Goal: Information Seeking & Learning: Learn about a topic

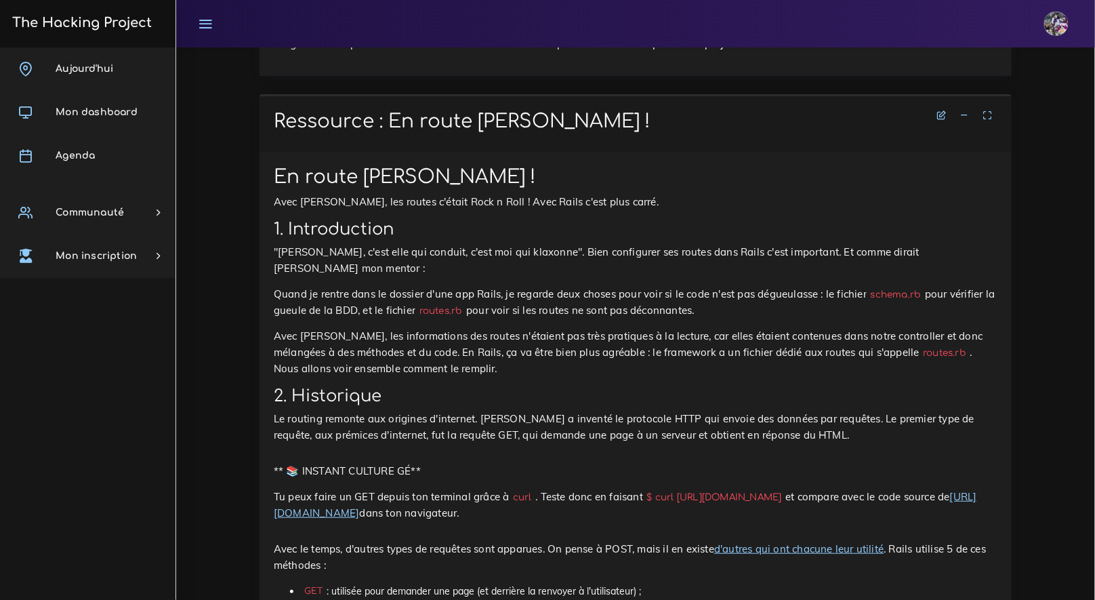
scroll to position [4794, 0]
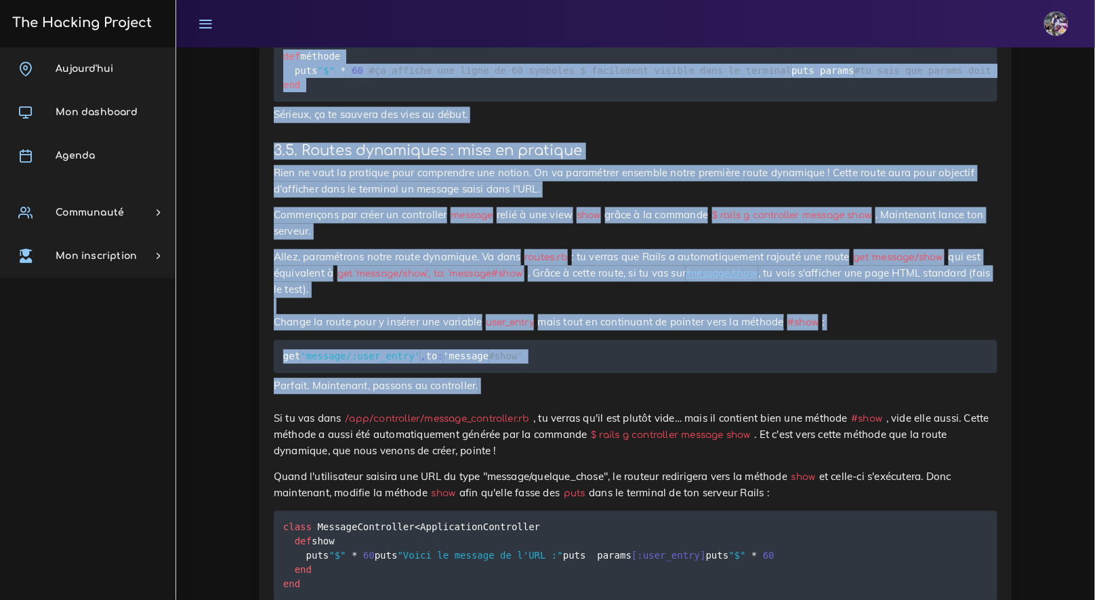
drag, startPoint x: 278, startPoint y: 201, endPoint x: 599, endPoint y: 459, distance: 412.2
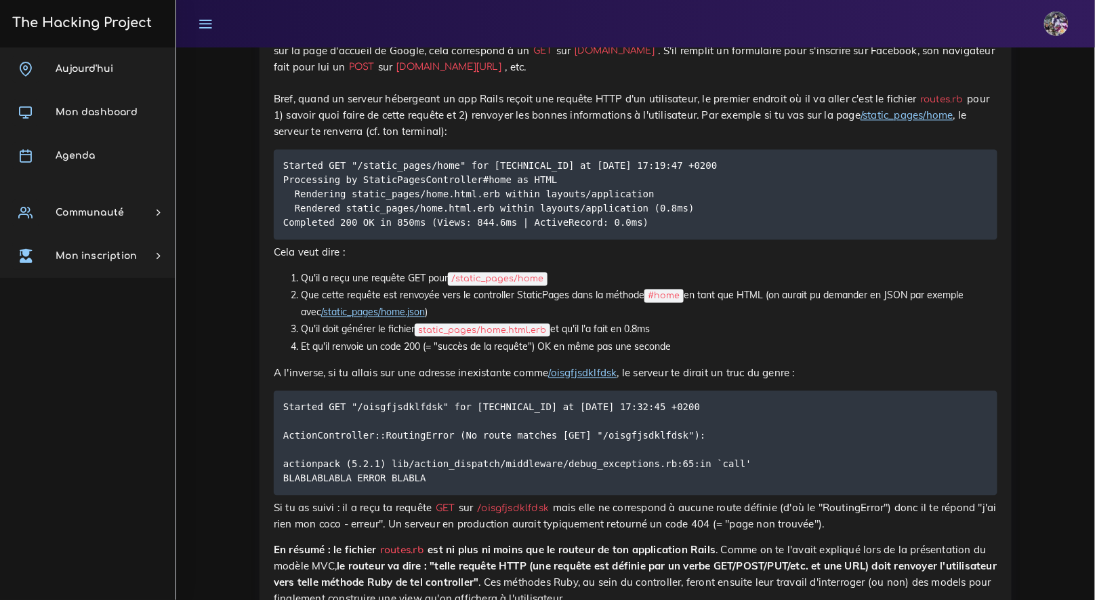
click at [722, 217] on pre "Started GET "/static_pages/home" for 127.0.0.1 at 2018-10-24 17:19:47 +0200 Pro…" at bounding box center [636, 195] width 724 height 90
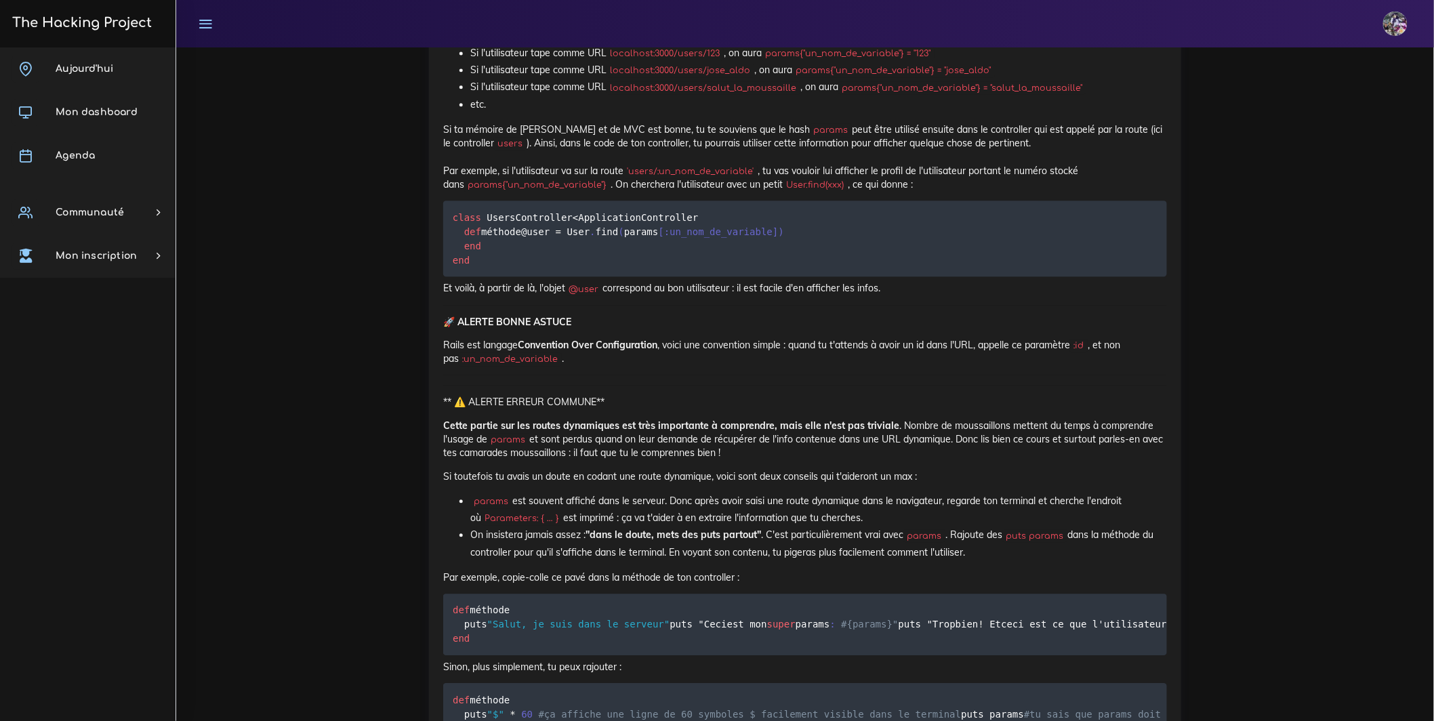
scroll to position [7773, 0]
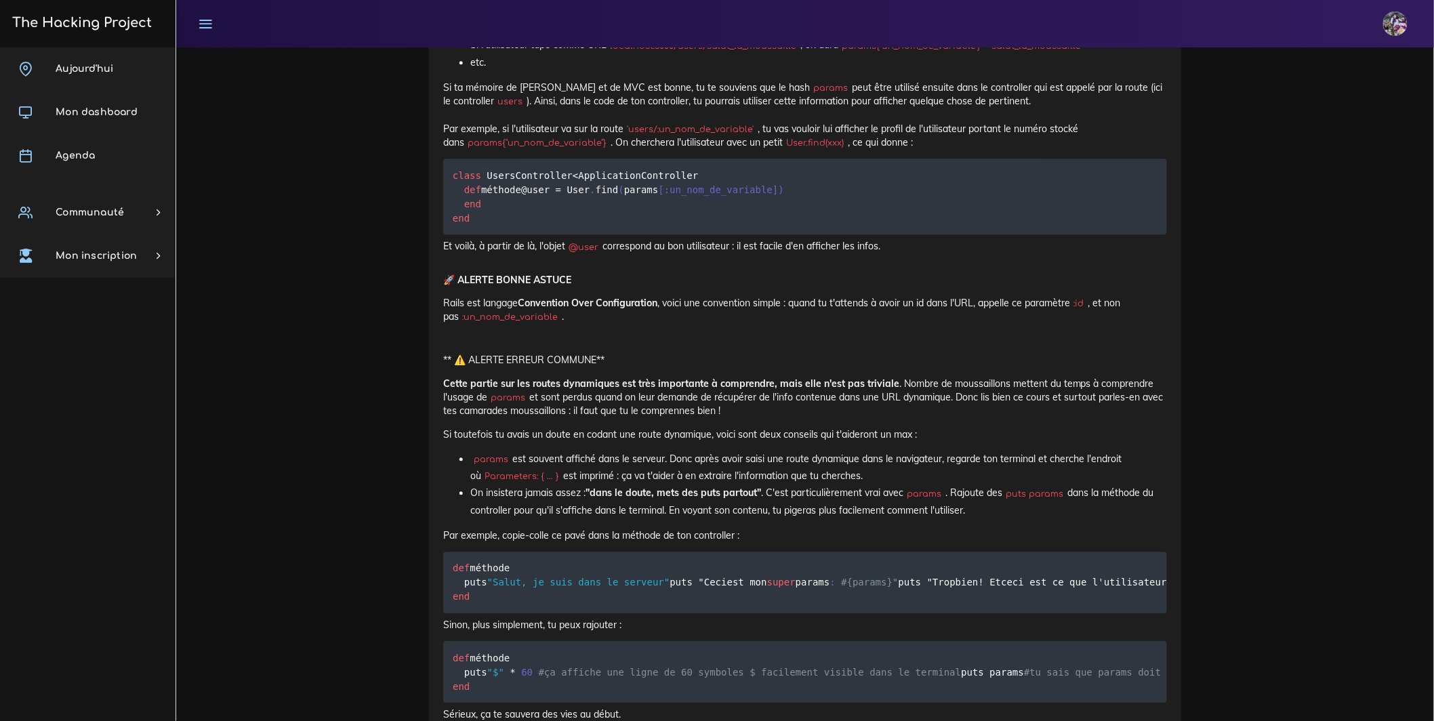
drag, startPoint x: 450, startPoint y: 293, endPoint x: 512, endPoint y: 306, distance: 63.0
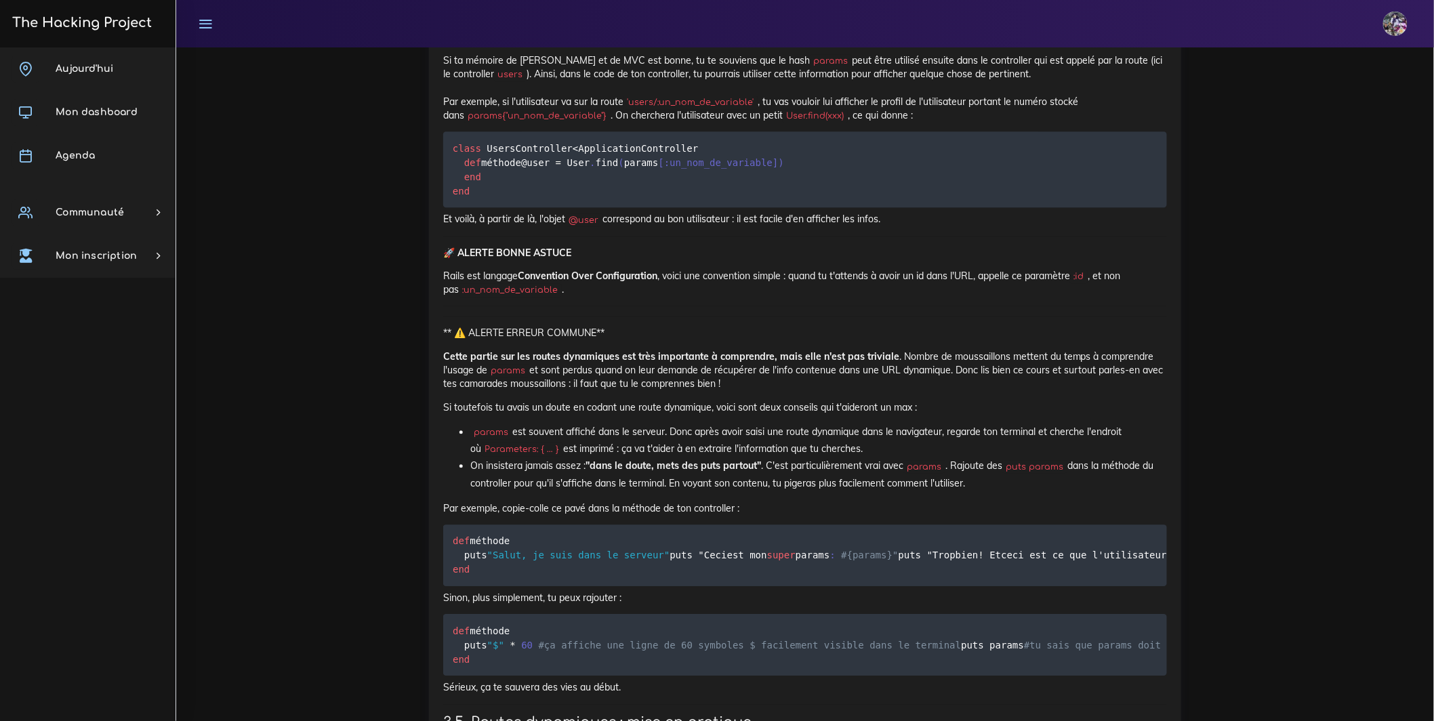
scroll to position [7830, 0]
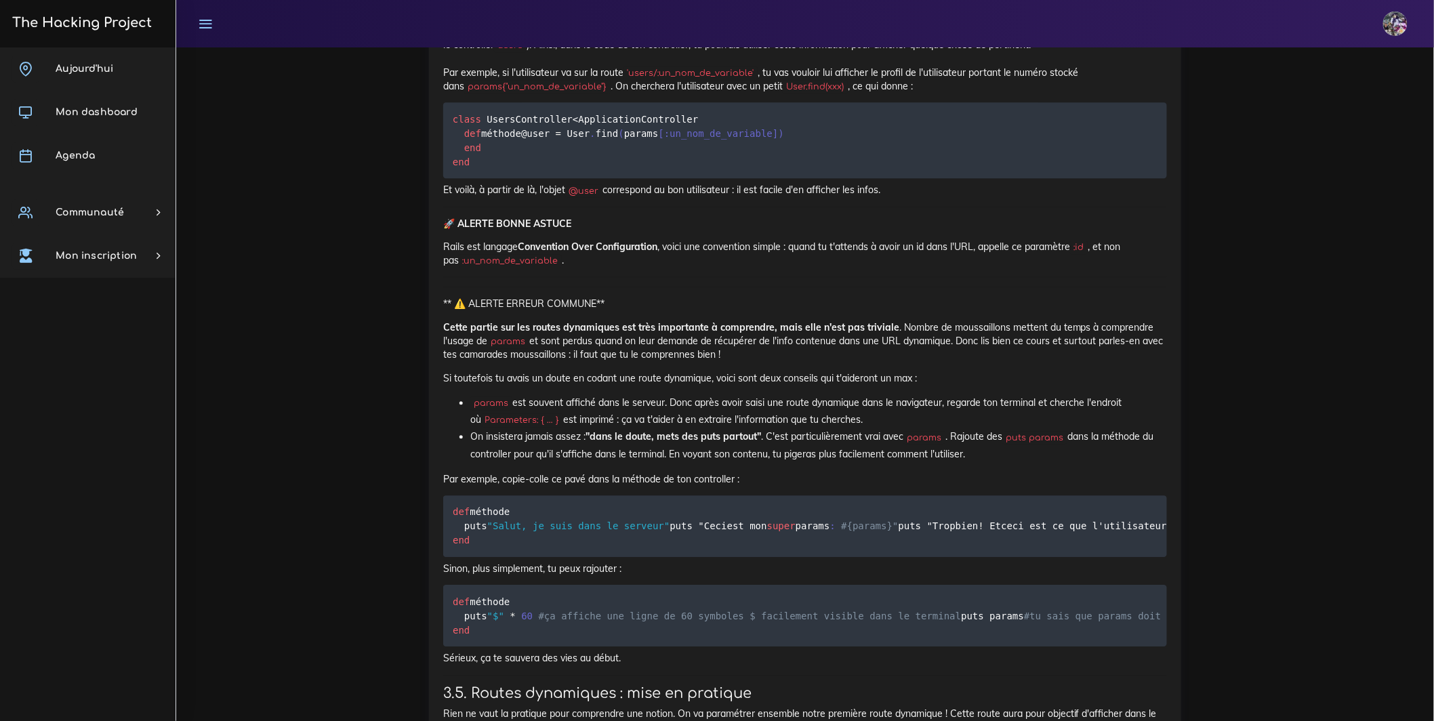
drag, startPoint x: 446, startPoint y: 317, endPoint x: 778, endPoint y: 334, distance: 332.6
drag, startPoint x: 447, startPoint y: 316, endPoint x: 781, endPoint y: 344, distance: 334.6
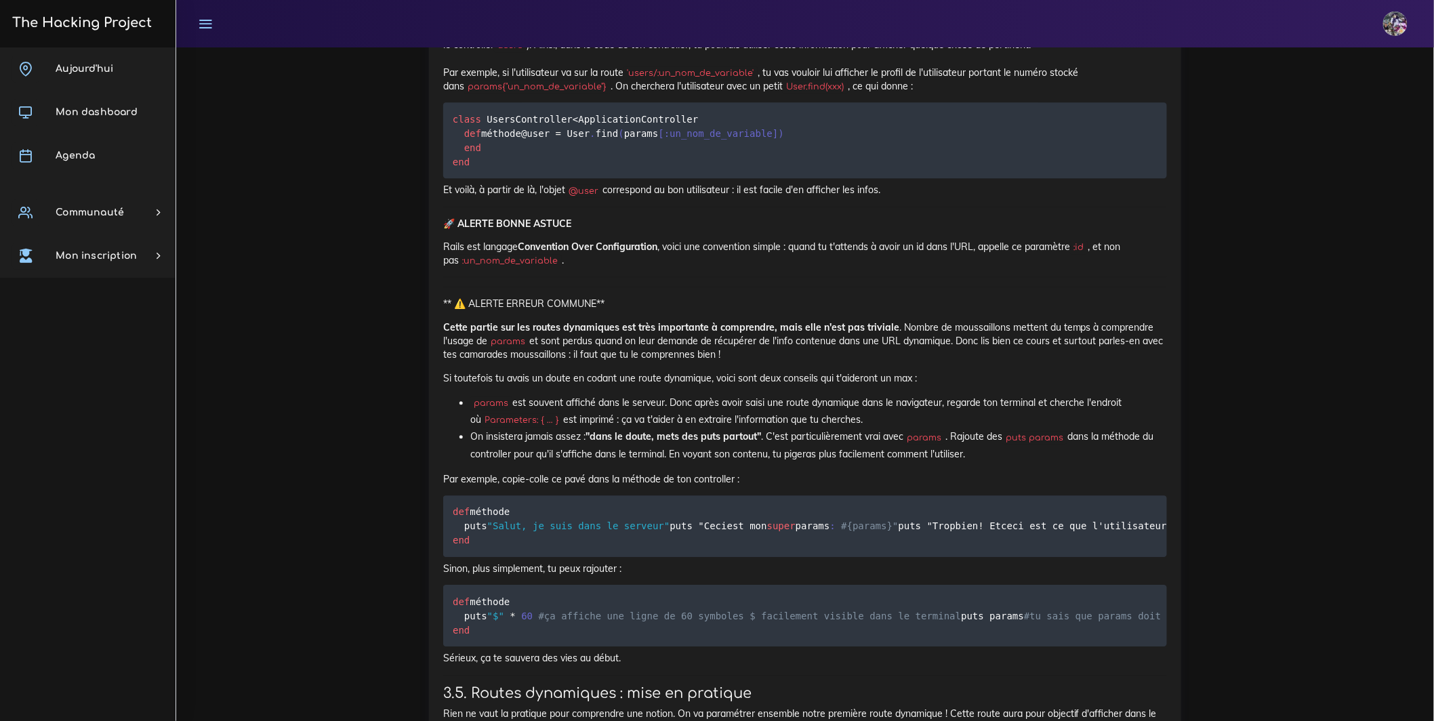
drag, startPoint x: 443, startPoint y: 322, endPoint x: 773, endPoint y: 340, distance: 330.6
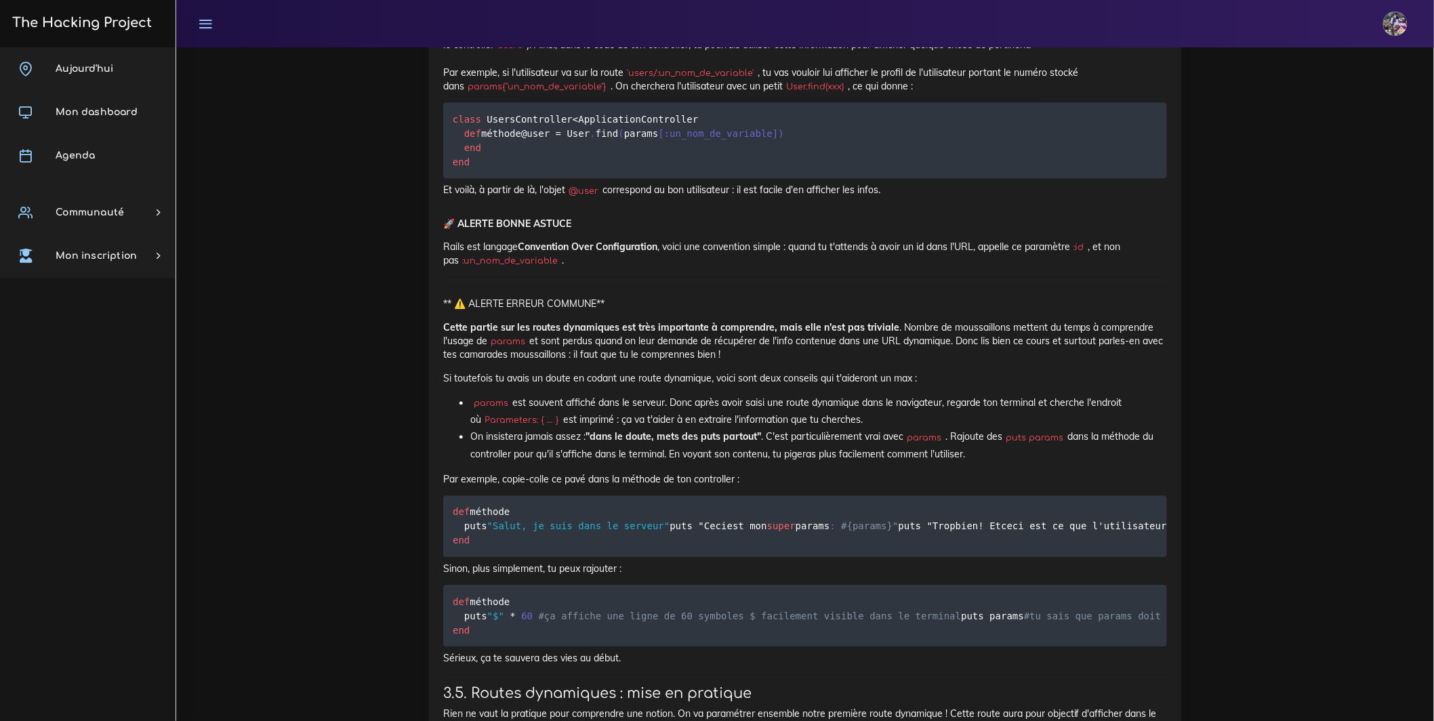
drag, startPoint x: 775, startPoint y: 340, endPoint x: 433, endPoint y: 327, distance: 342.6
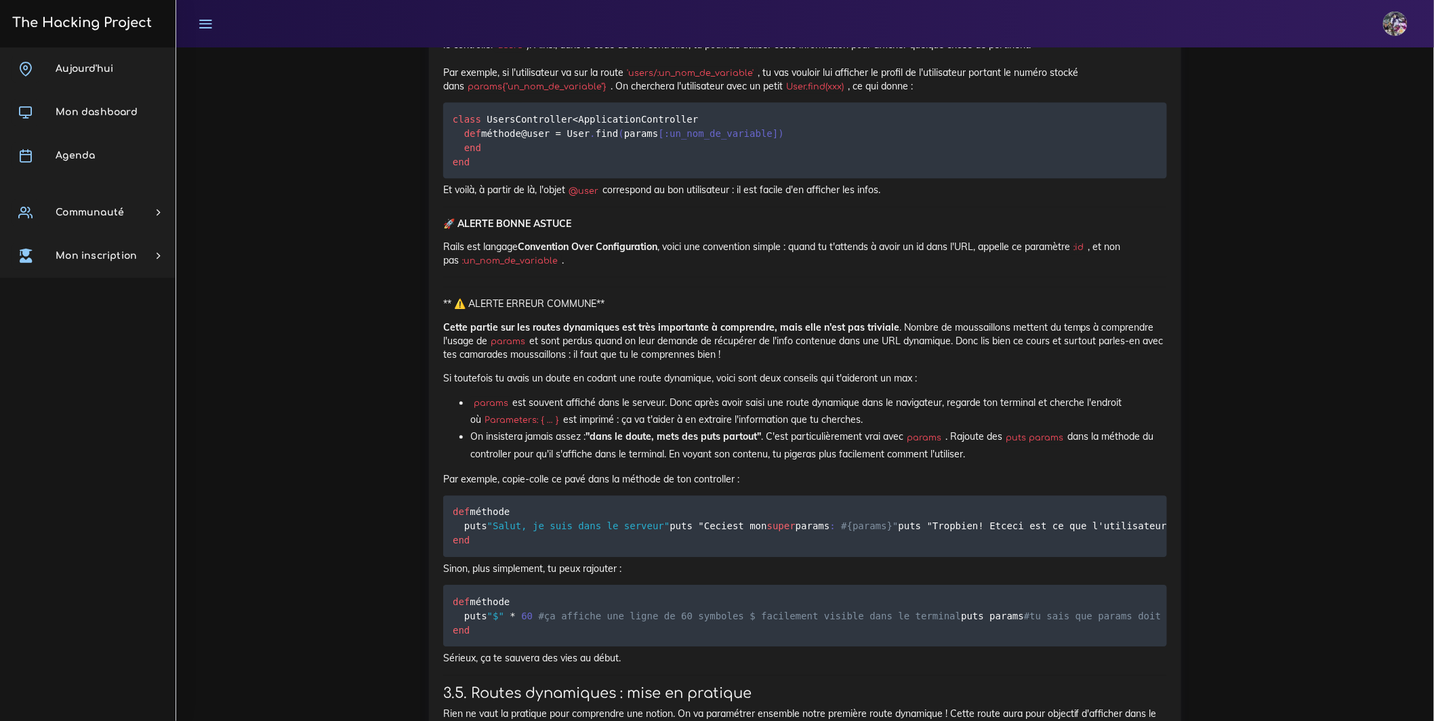
drag, startPoint x: 452, startPoint y: 317, endPoint x: 722, endPoint y: 316, distance: 269.8
drag, startPoint x: 653, startPoint y: 525, endPoint x: 807, endPoint y: 530, distance: 153.3
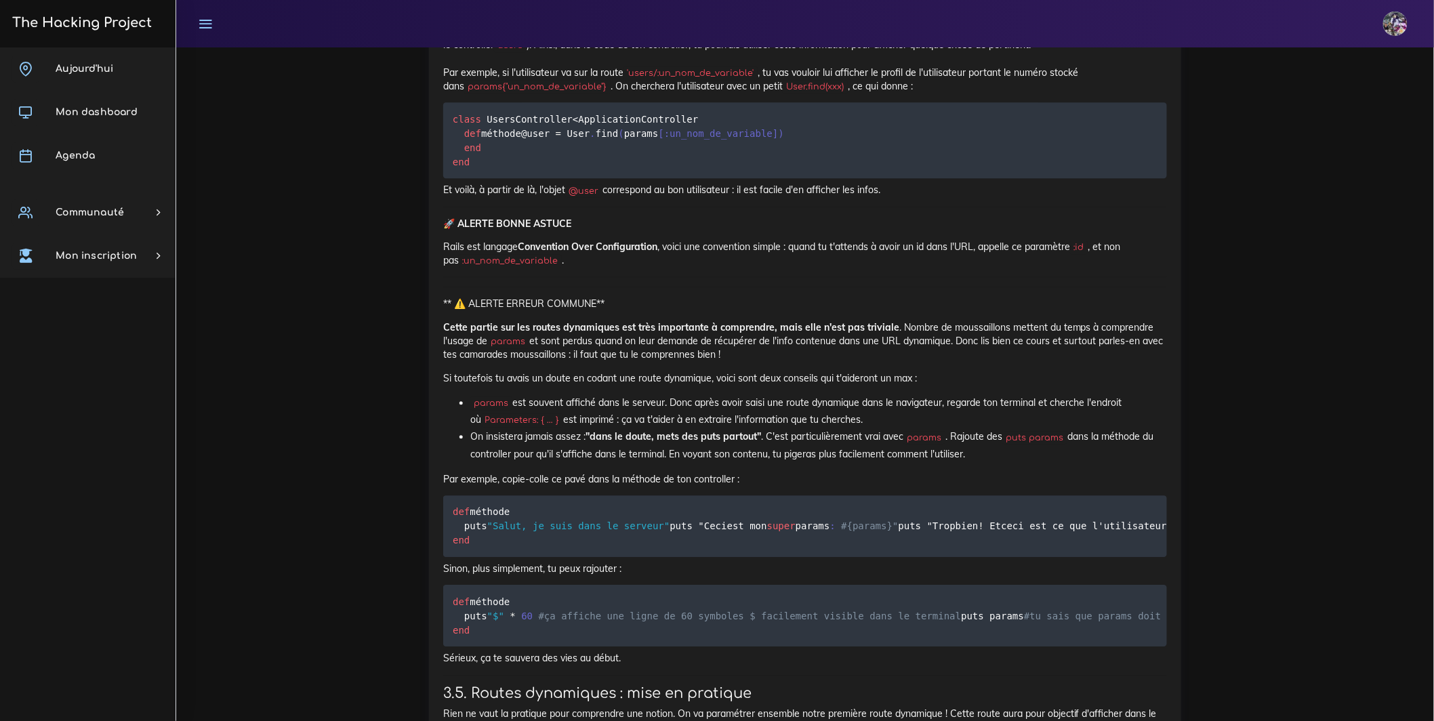
drag, startPoint x: 495, startPoint y: 478, endPoint x: 548, endPoint y: 473, distance: 53.1
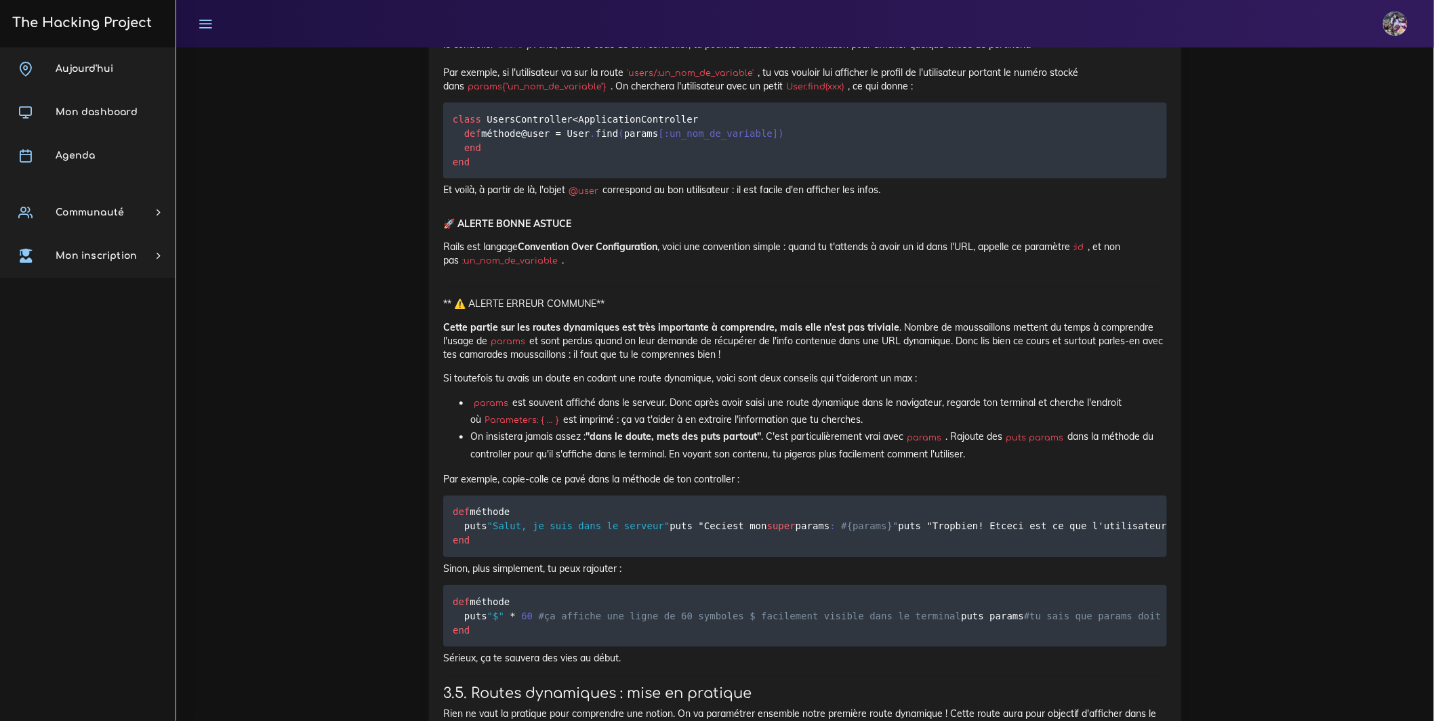
drag, startPoint x: 516, startPoint y: 478, endPoint x: 484, endPoint y: 479, distance: 31.9
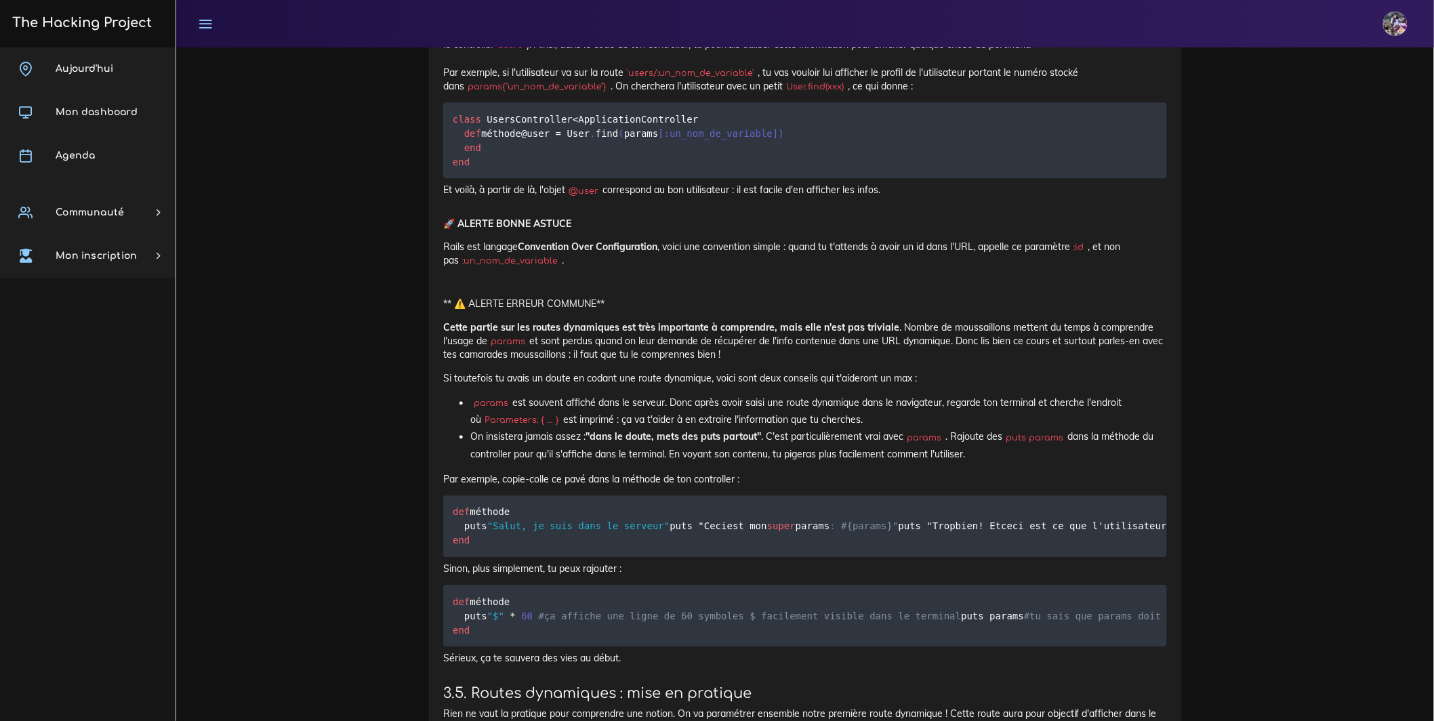
drag, startPoint x: 486, startPoint y: 481, endPoint x: 514, endPoint y: 481, distance: 27.8
drag, startPoint x: 524, startPoint y: 481, endPoint x: 647, endPoint y: 474, distance: 122.9
drag, startPoint x: 631, startPoint y: 483, endPoint x: 523, endPoint y: 481, distance: 108.5
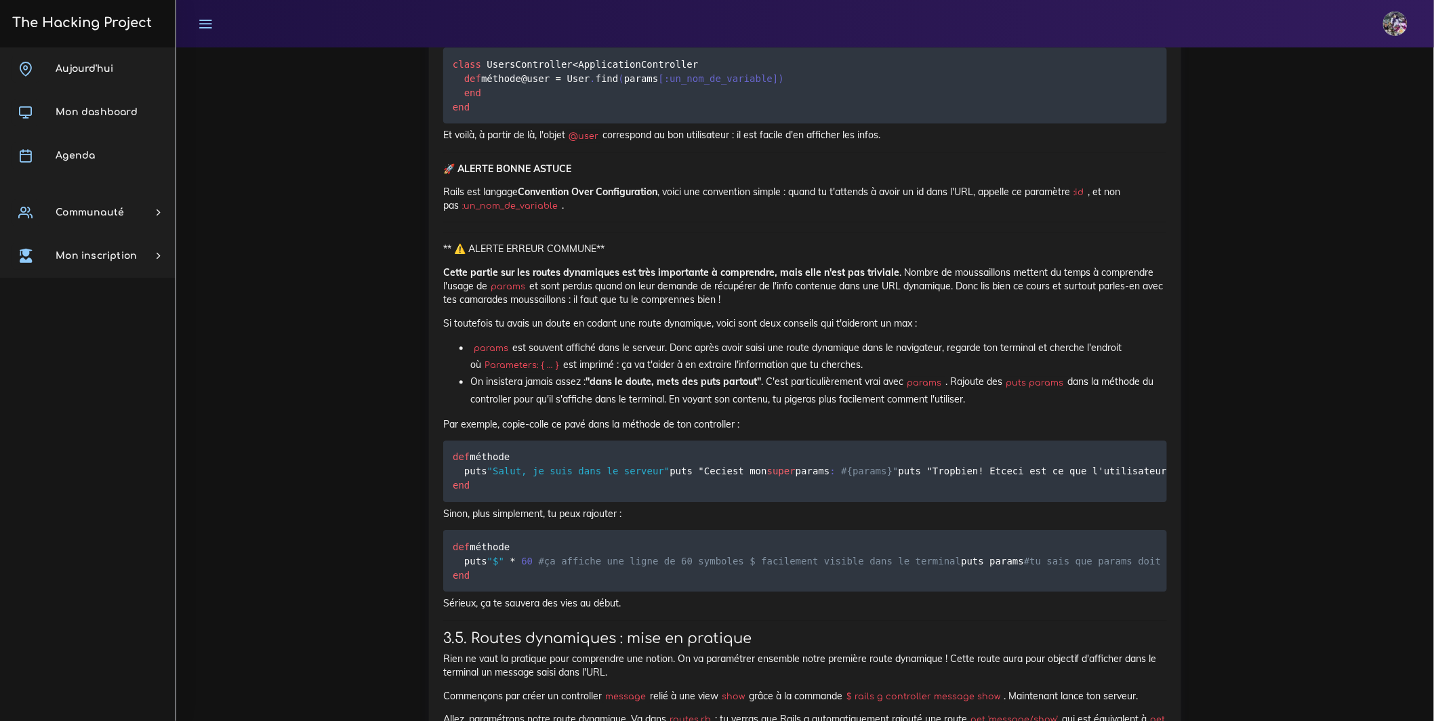
scroll to position [7932, 0]
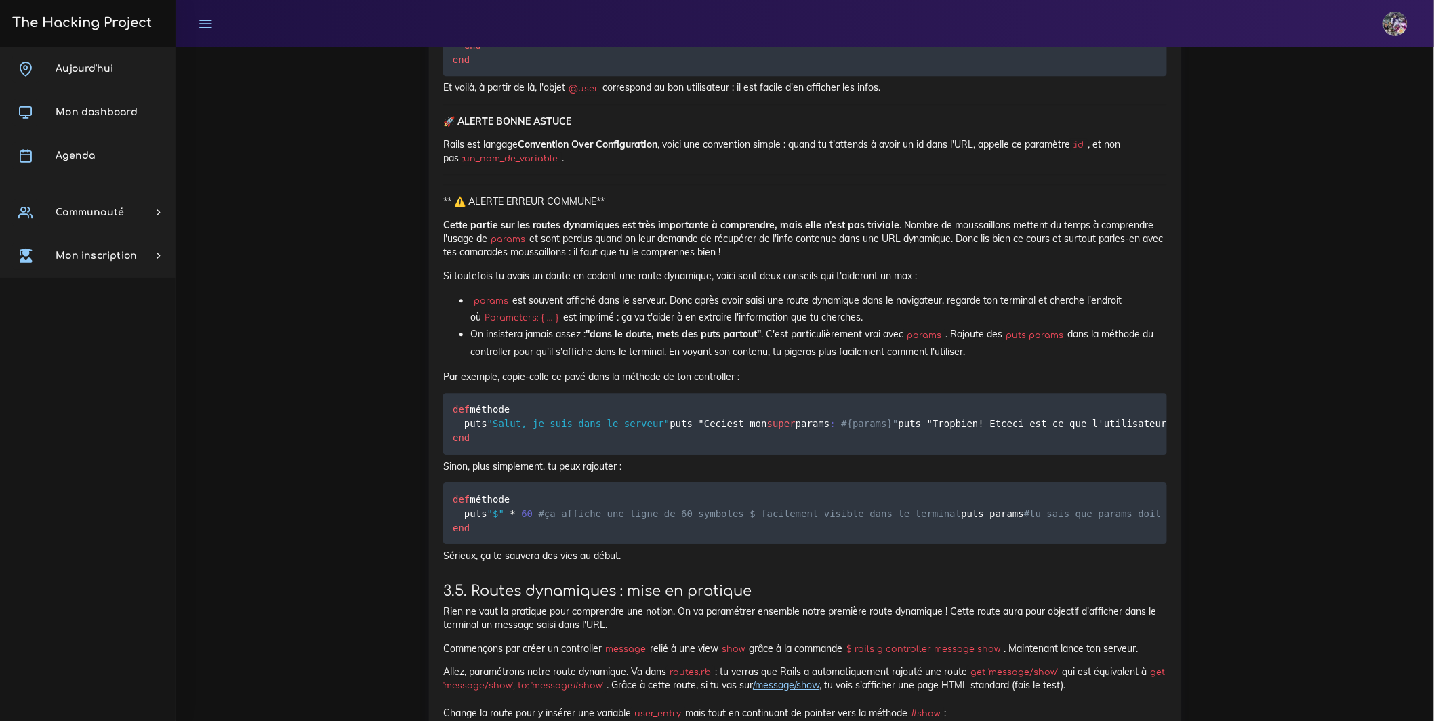
drag, startPoint x: 1137, startPoint y: 627, endPoint x: 653, endPoint y: 575, distance: 487.4
drag, startPoint x: 1057, startPoint y: 632, endPoint x: 1048, endPoint y: 627, distance: 10.6
drag, startPoint x: 838, startPoint y: 605, endPoint x: 1069, endPoint y: 647, distance: 234.8
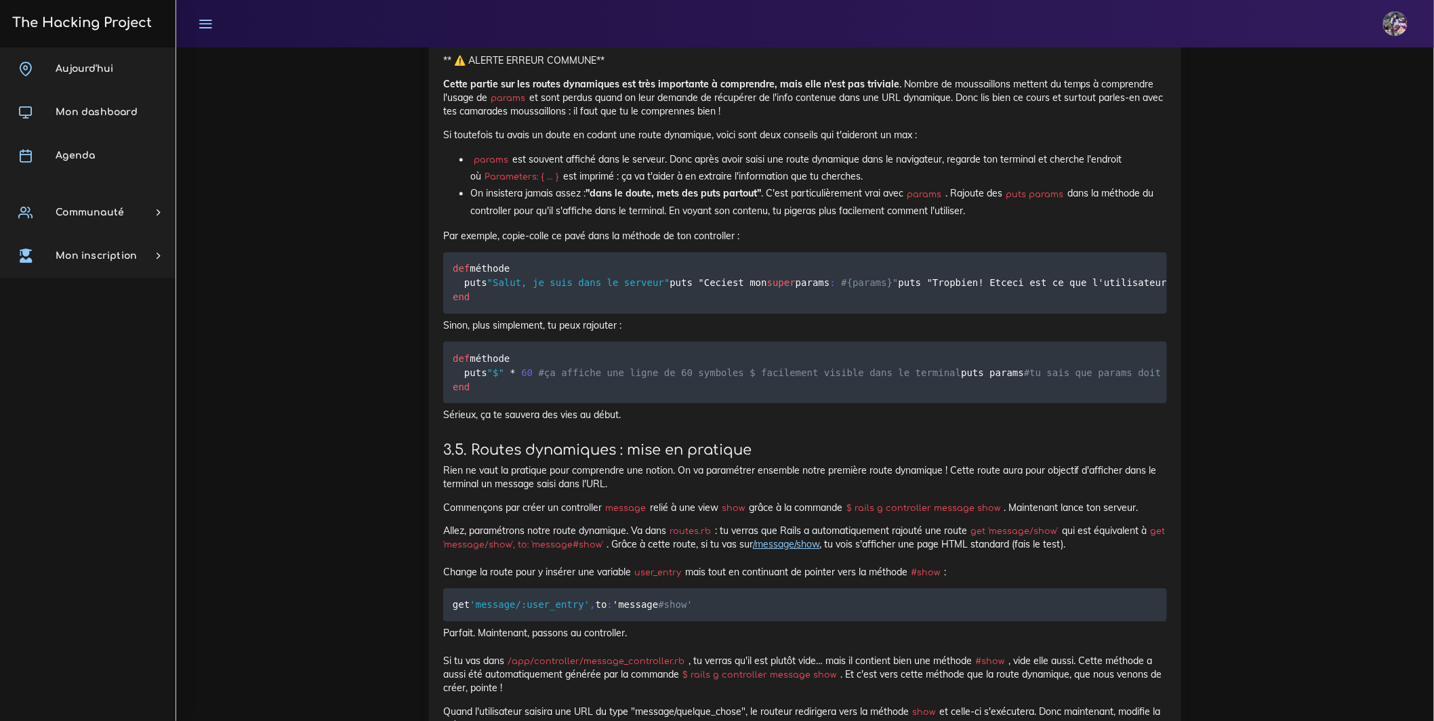
scroll to position [8082, 0]
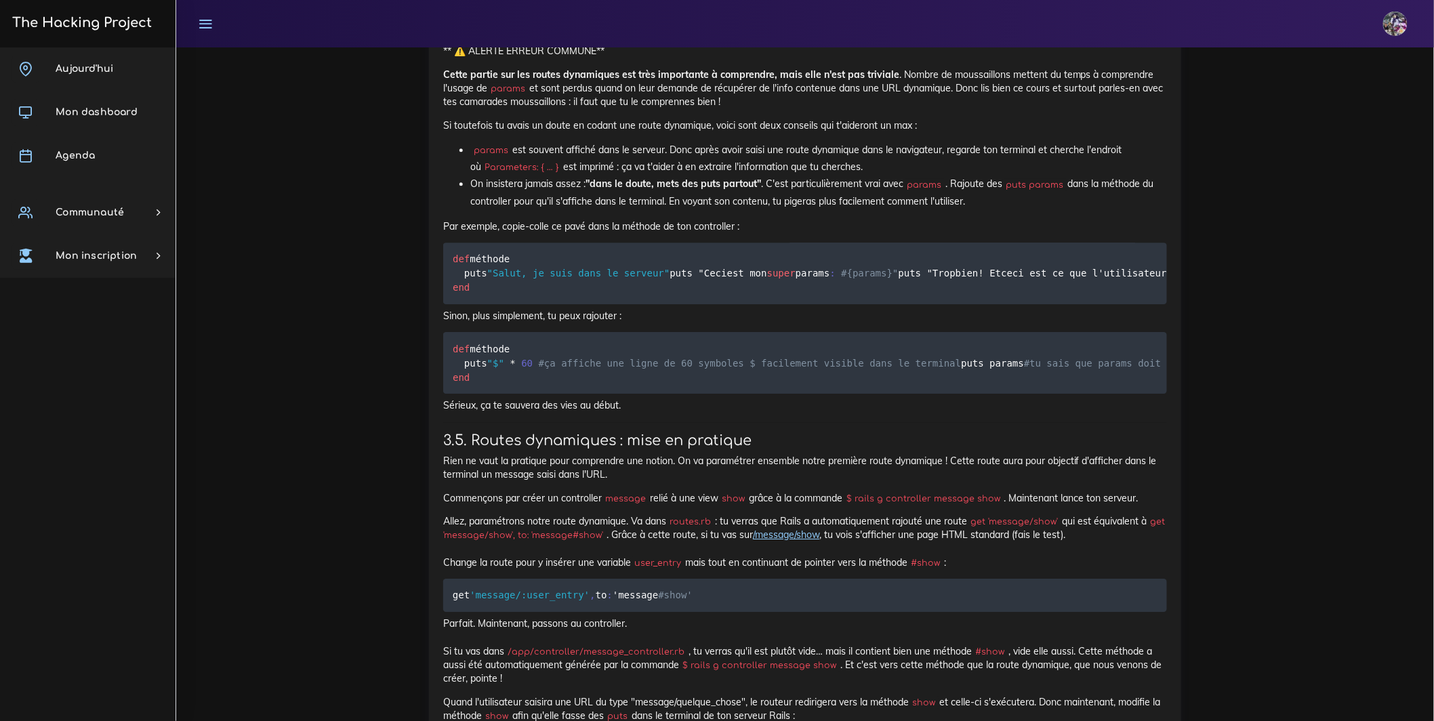
drag, startPoint x: 959, startPoint y: 652, endPoint x: 491, endPoint y: 647, distance: 468.4
drag, startPoint x: 504, startPoint y: 648, endPoint x: 584, endPoint y: 659, distance: 80.7
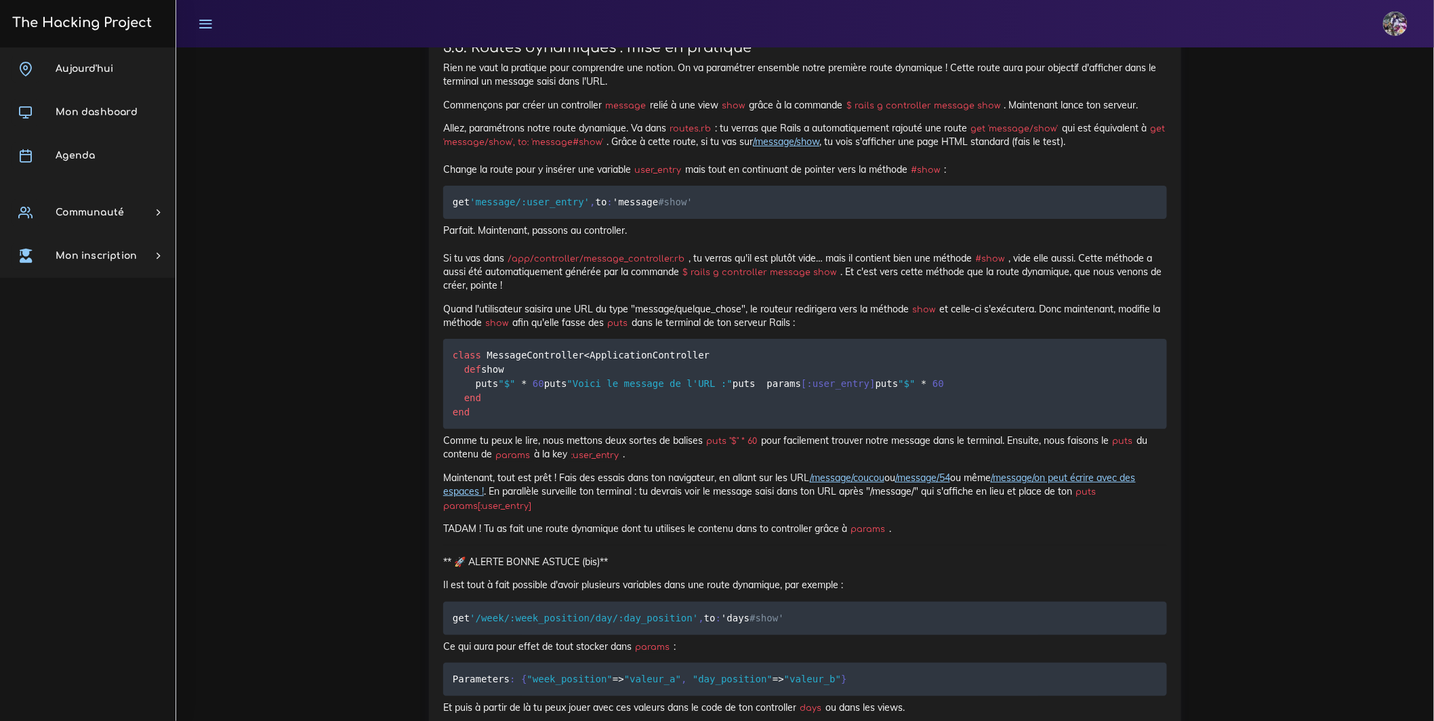
scroll to position [8486, 0]
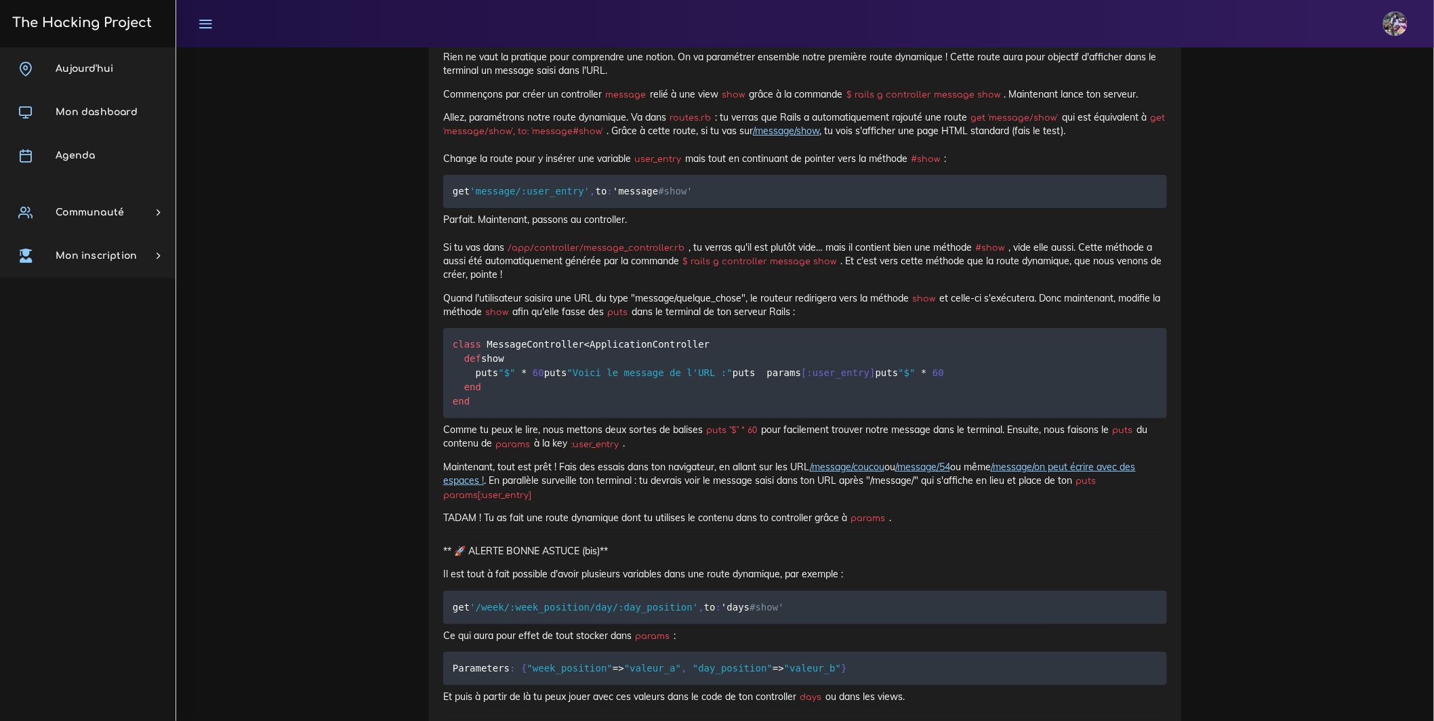
drag, startPoint x: 937, startPoint y: 399, endPoint x: 910, endPoint y: 397, distance: 27.2
drag, startPoint x: 906, startPoint y: 394, endPoint x: 941, endPoint y: 394, distance: 35.2
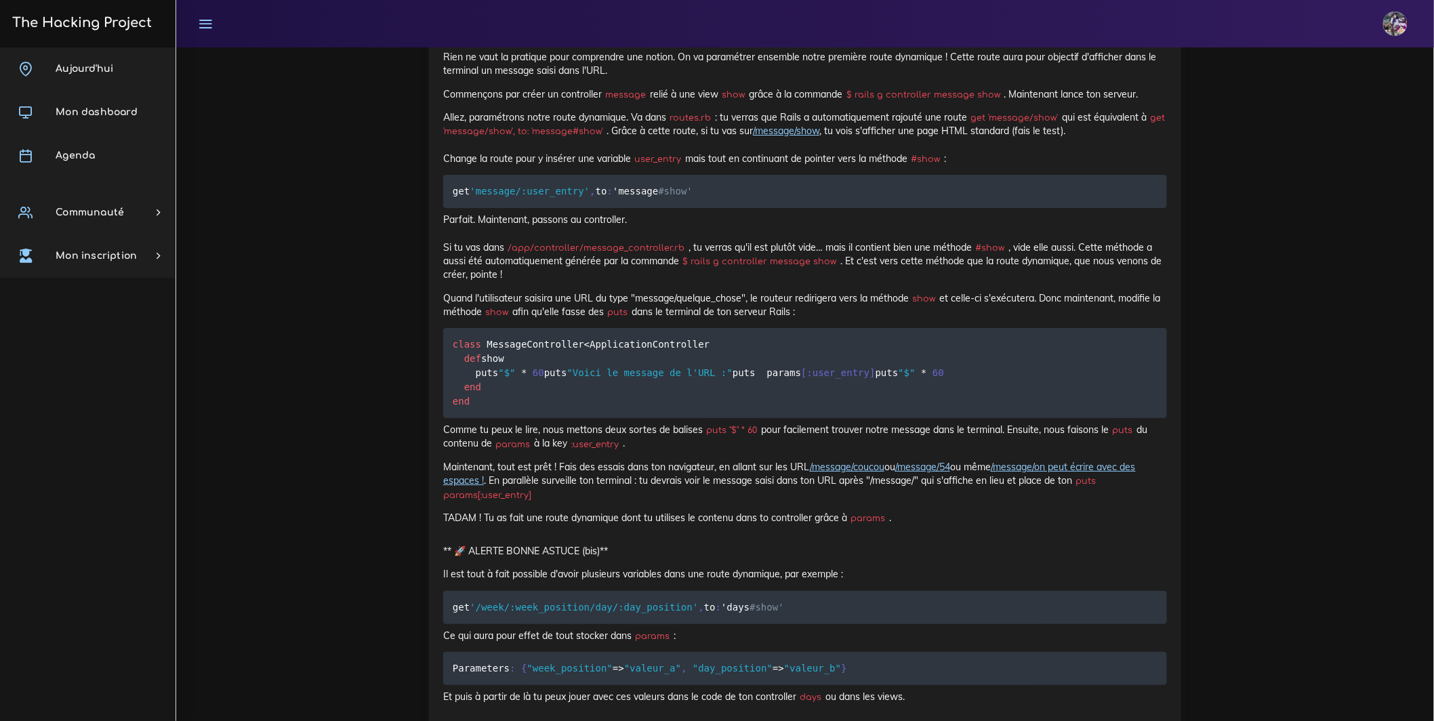
drag, startPoint x: 938, startPoint y: 397, endPoint x: 903, endPoint y: 389, distance: 36.2
drag, startPoint x: 978, startPoint y: 464, endPoint x: 451, endPoint y: 461, distance: 526.7
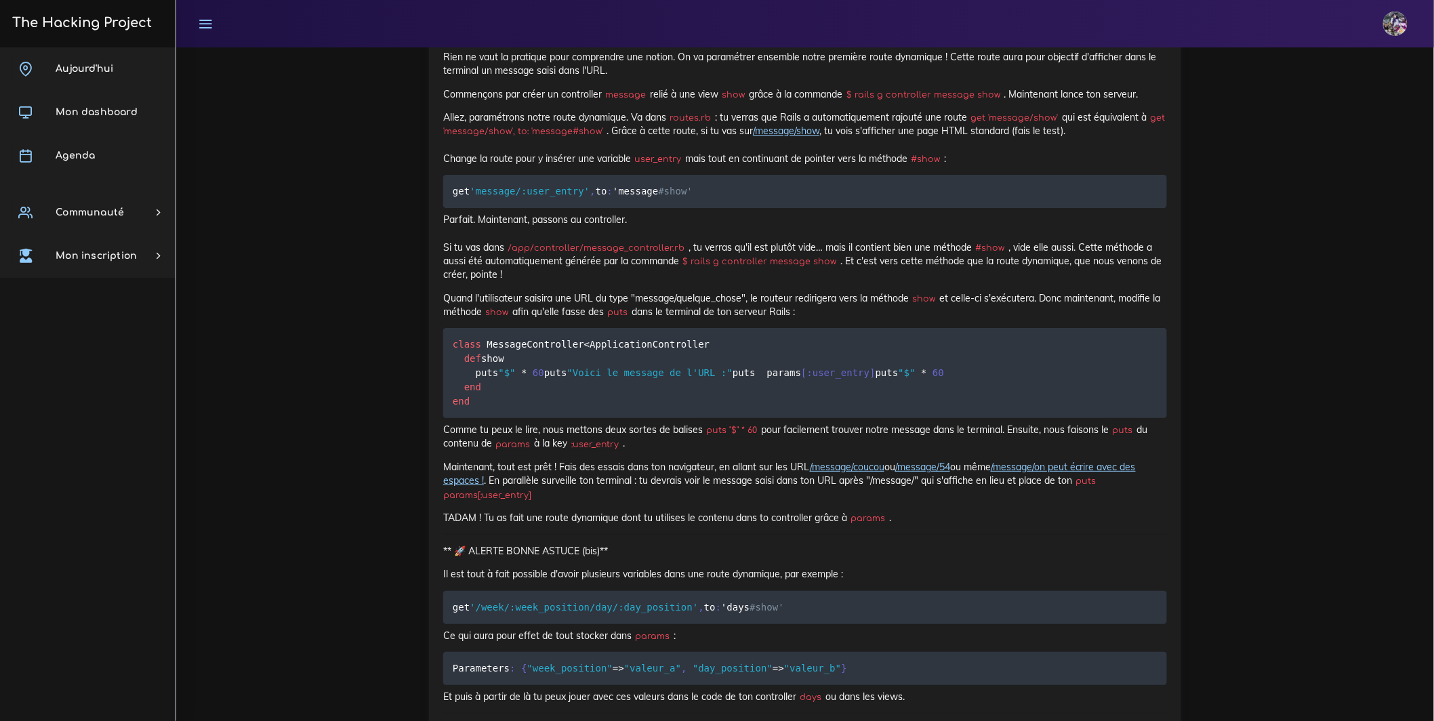
drag, startPoint x: 1016, startPoint y: 516, endPoint x: 1125, endPoint y: 523, distance: 109.3
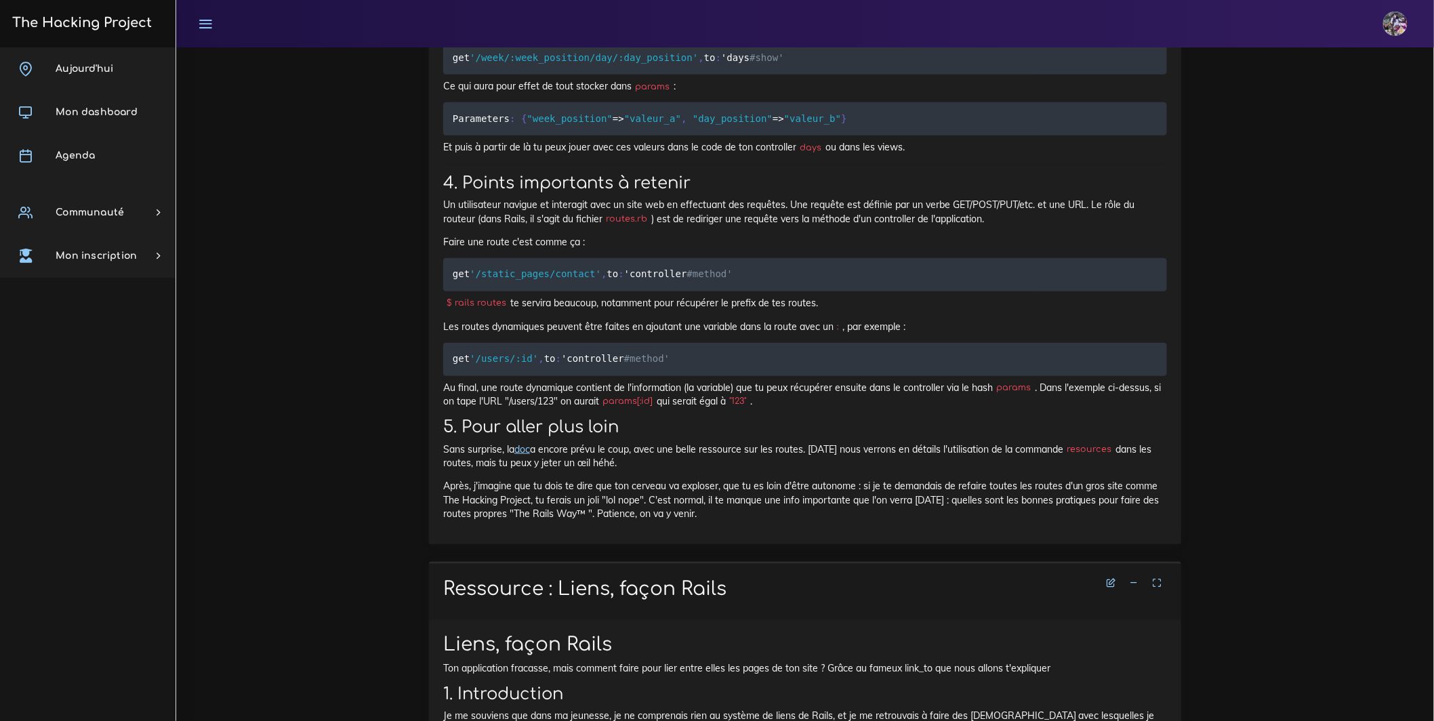
scroll to position [9087, 0]
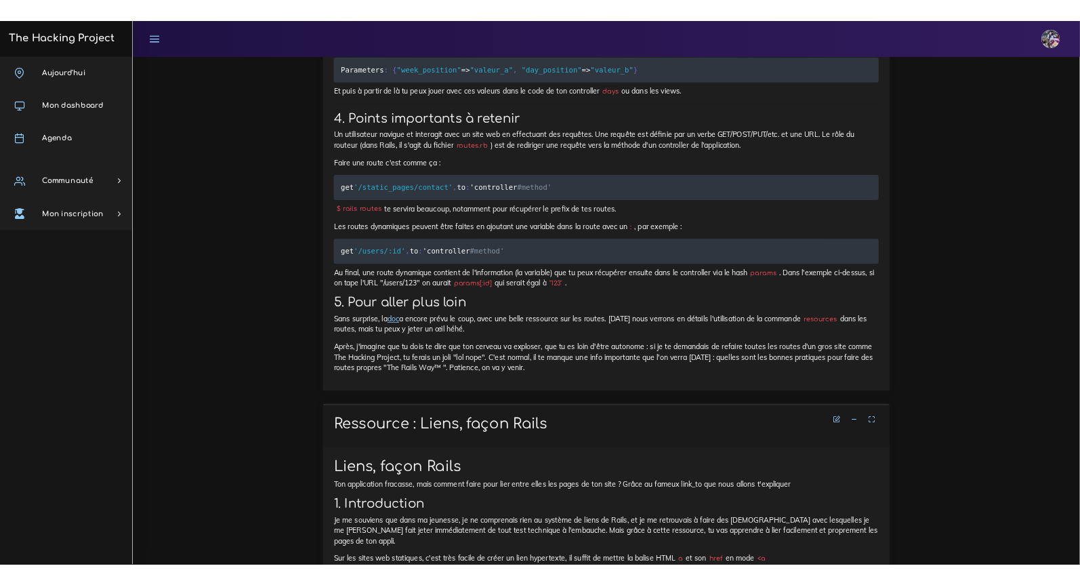
scroll to position [9090, 0]
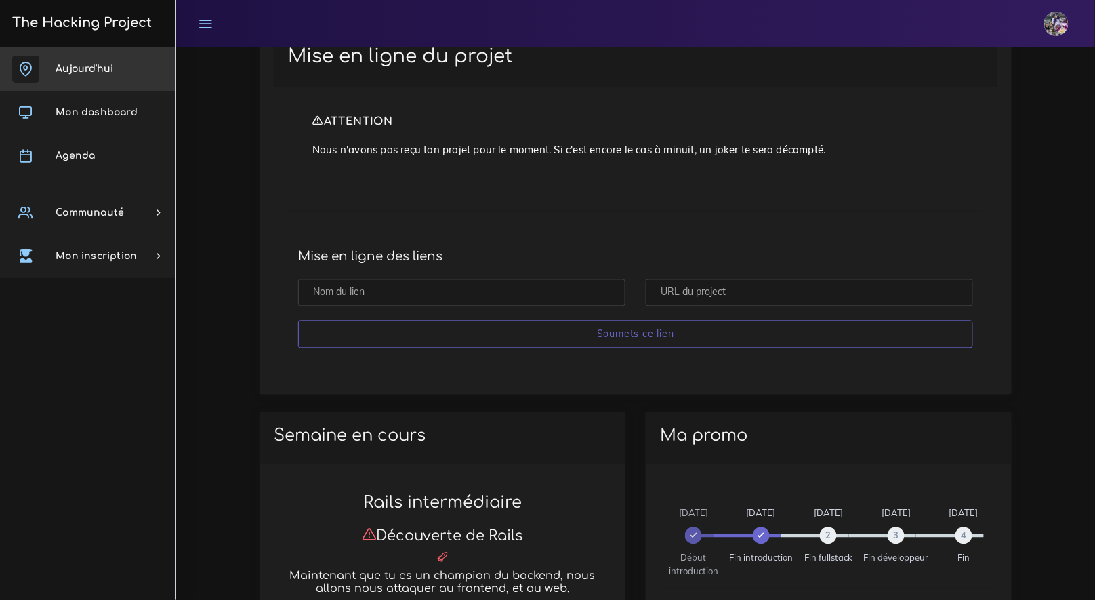
scroll to position [713, 0]
click at [79, 68] on span "Aujourd'hui" at bounding box center [85, 69] width 58 height 10
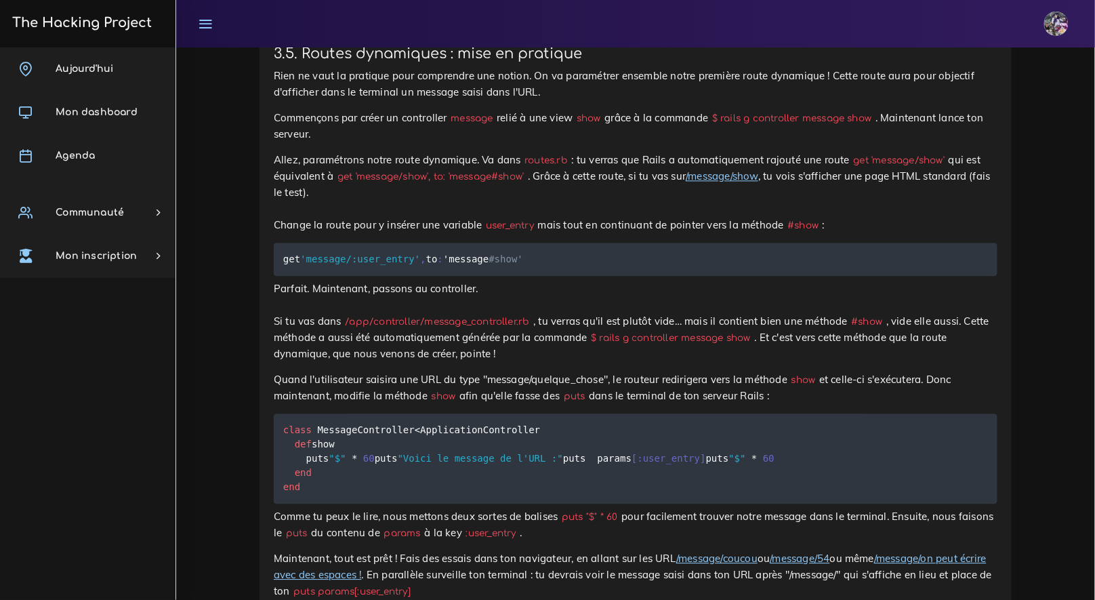
scroll to position [9102, 0]
drag, startPoint x: 737, startPoint y: 282, endPoint x: 897, endPoint y: 281, distance: 160.0
click at [897, 142] on p "Commençons par créer un controller message relié à une view show grâce à la com…" at bounding box center [636, 125] width 724 height 33
click at [876, 125] on code "$ rails g controller message show" at bounding box center [791, 117] width 167 height 14
drag, startPoint x: 889, startPoint y: 282, endPoint x: 733, endPoint y: 281, distance: 155.2
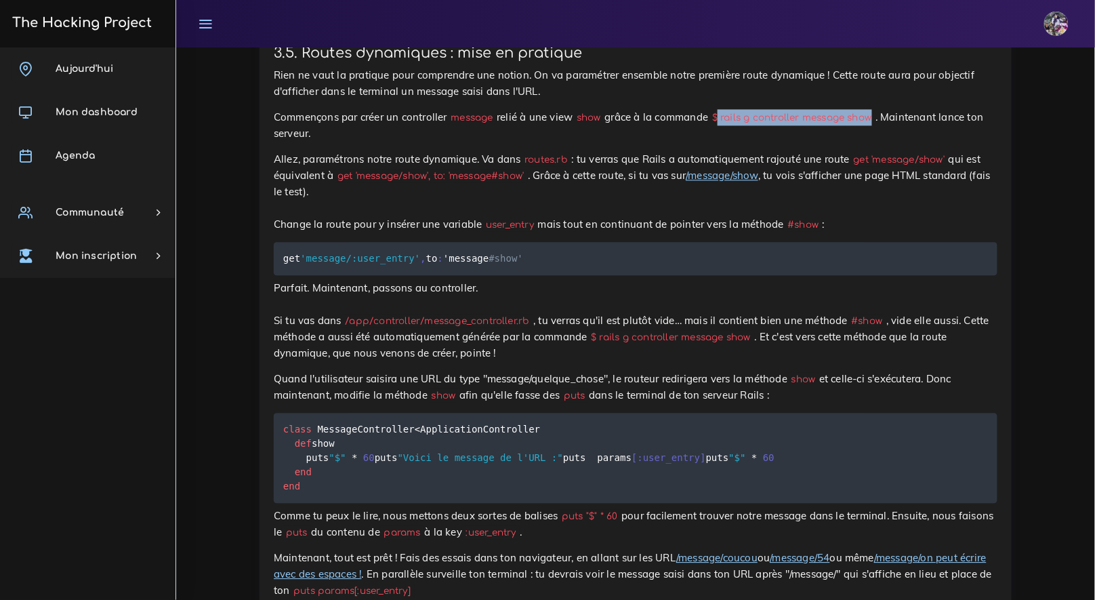
click at [733, 125] on code "$ rails g controller message show" at bounding box center [791, 117] width 167 height 14
copy code "rails g controller message show"
click at [729, 182] on link "/message/show" at bounding box center [722, 175] width 73 height 13
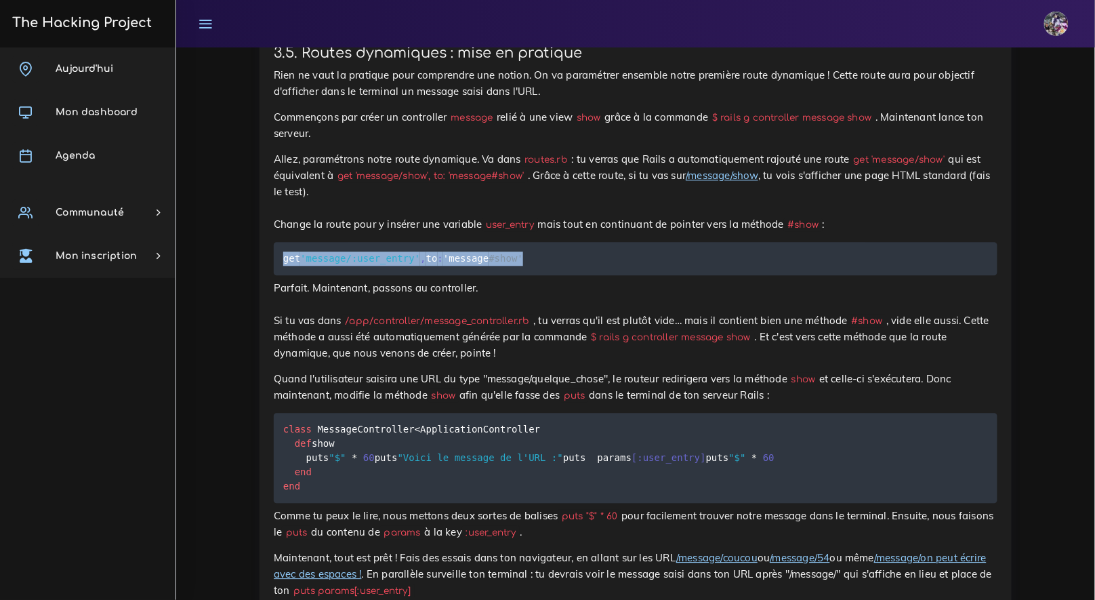
drag, startPoint x: 288, startPoint y: 427, endPoint x: 542, endPoint y: 429, distance: 254.2
click at [549, 275] on pre "get 'message/:user_entry' , to : 'message #show'" at bounding box center [636, 258] width 724 height 33
copy code "get 'message/:user_entry' , to : 'message #show'"
click at [611, 275] on pre "get 'message/:user_entry' , to : 'message #show'" at bounding box center [636, 258] width 724 height 33
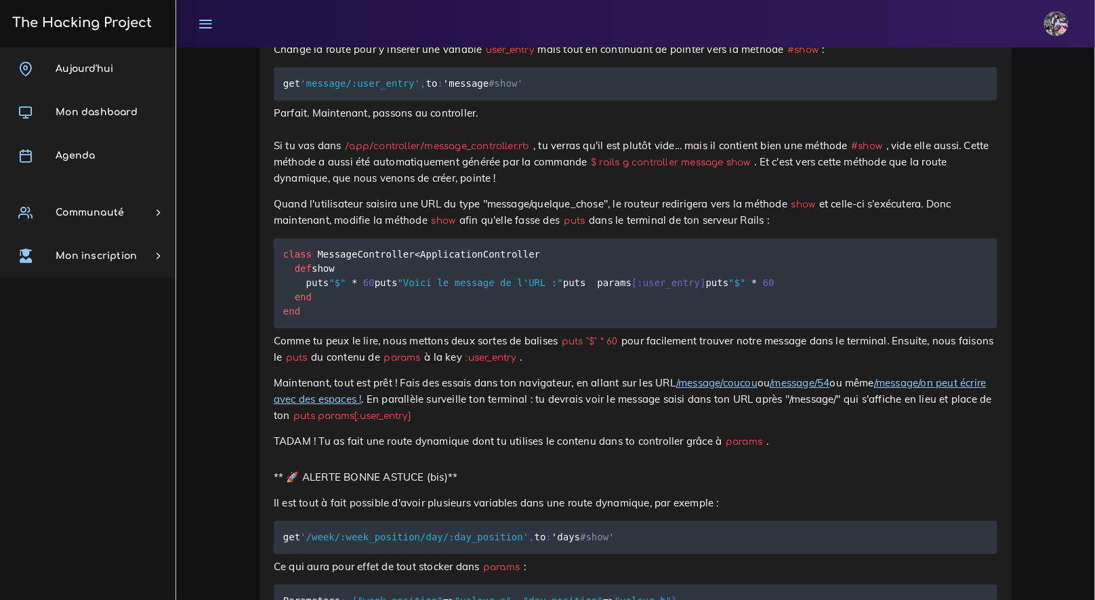
scroll to position [9300, 0]
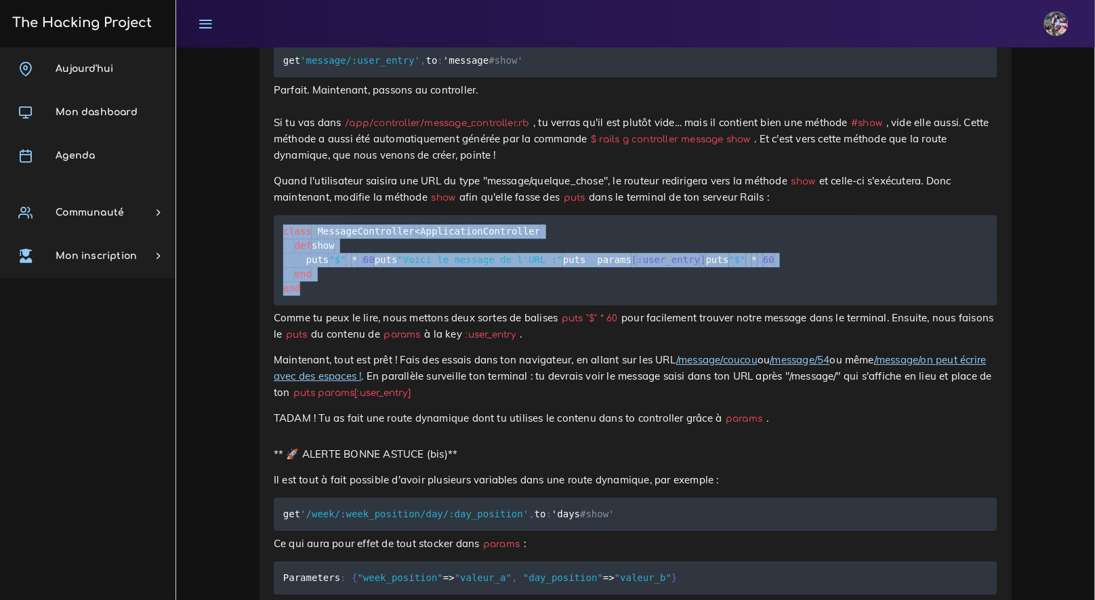
drag, startPoint x: 281, startPoint y: 399, endPoint x: 408, endPoint y: 495, distance: 159.6
click at [408, 305] on pre "class MessageController < ApplicationController def show puts "$" * 60 puts "Vo…" at bounding box center [636, 260] width 724 height 90
copy code "class MessageController < ApplicationController def show puts "$" * 60 puts "Vo…"
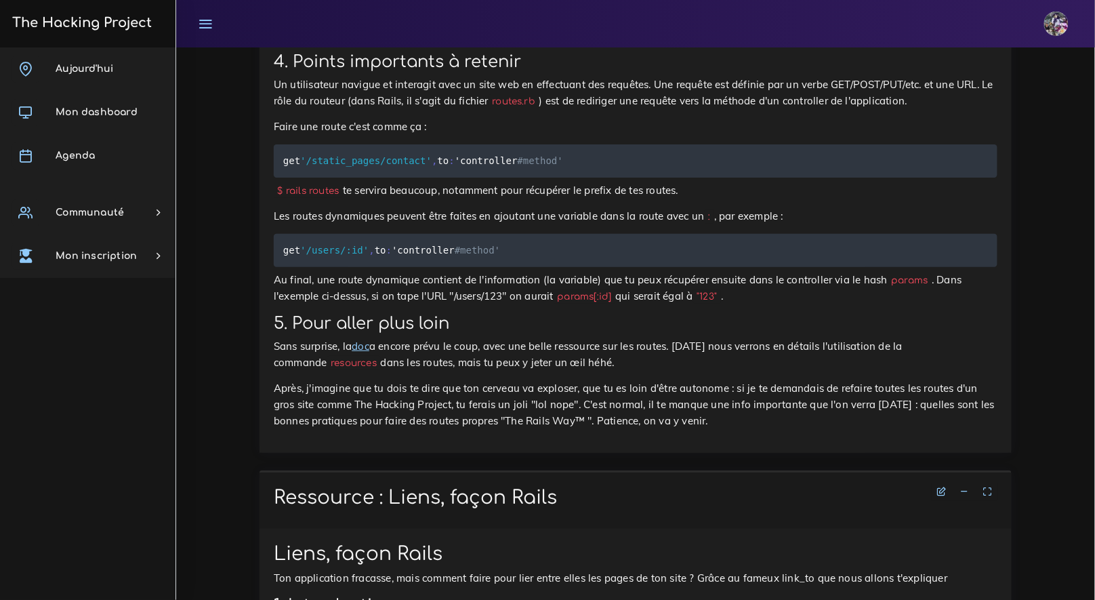
scroll to position [9898, 0]
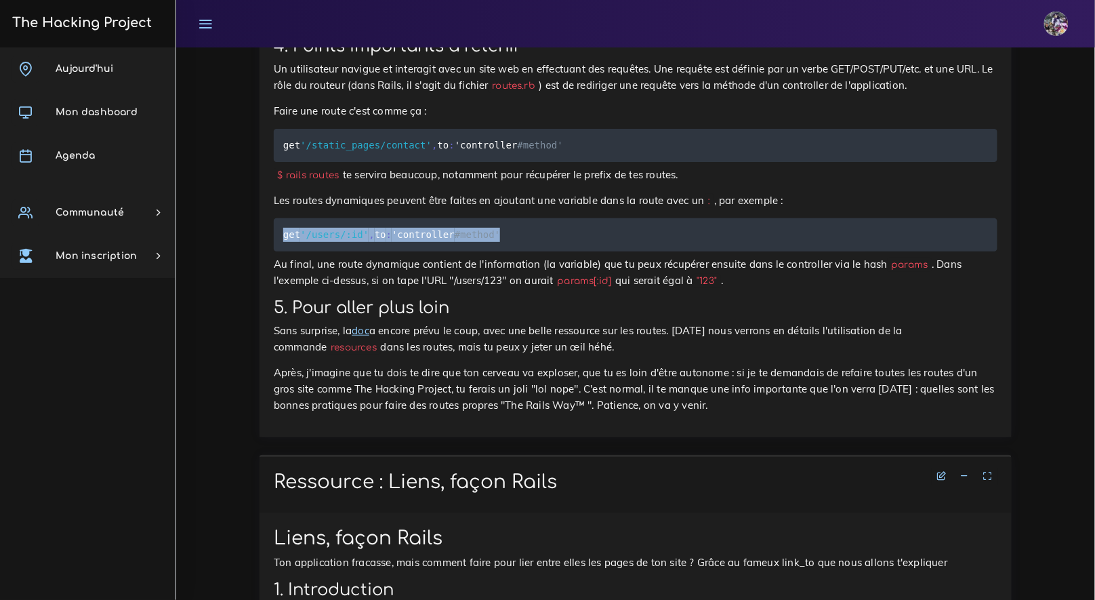
drag, startPoint x: 284, startPoint y: 445, endPoint x: 517, endPoint y: 446, distance: 233.2
click at [504, 242] on code "get '/users/:id' , to : 'controller #method'" at bounding box center [393, 234] width 221 height 15
click at [441, 242] on code "get '/users/:id' , to : 'controller #method'" at bounding box center [393, 234] width 221 height 15
drag, startPoint x: 523, startPoint y: 449, endPoint x: 264, endPoint y: 448, distance: 259.6
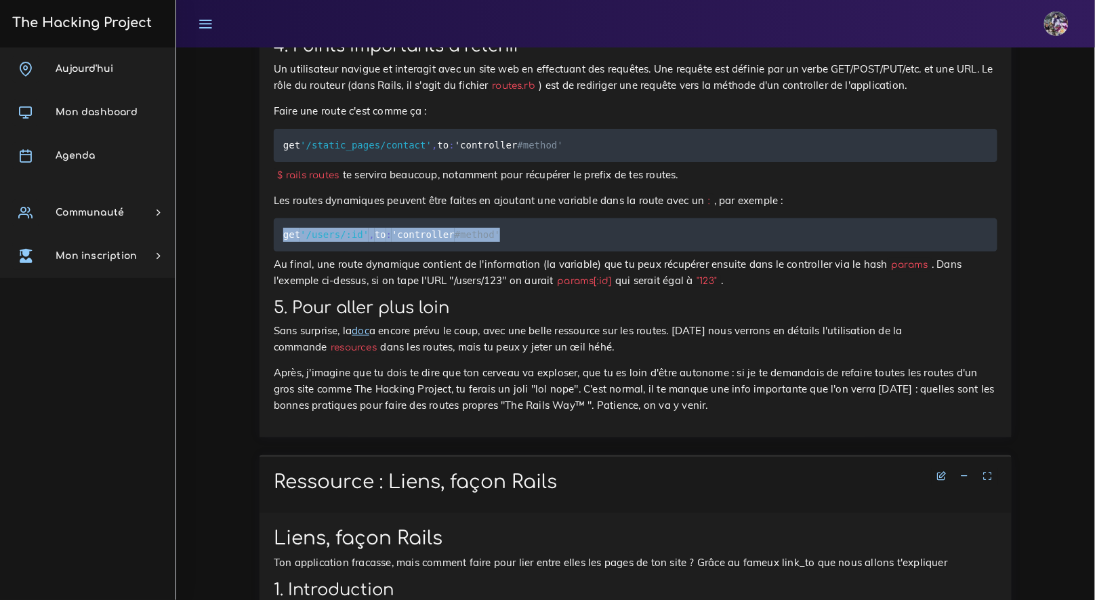
copy code "get '/users/:id' , to : 'controller #method'"
click at [466, 251] on pre "get '/users/:id' , to : 'controller #method'" at bounding box center [636, 234] width 724 height 33
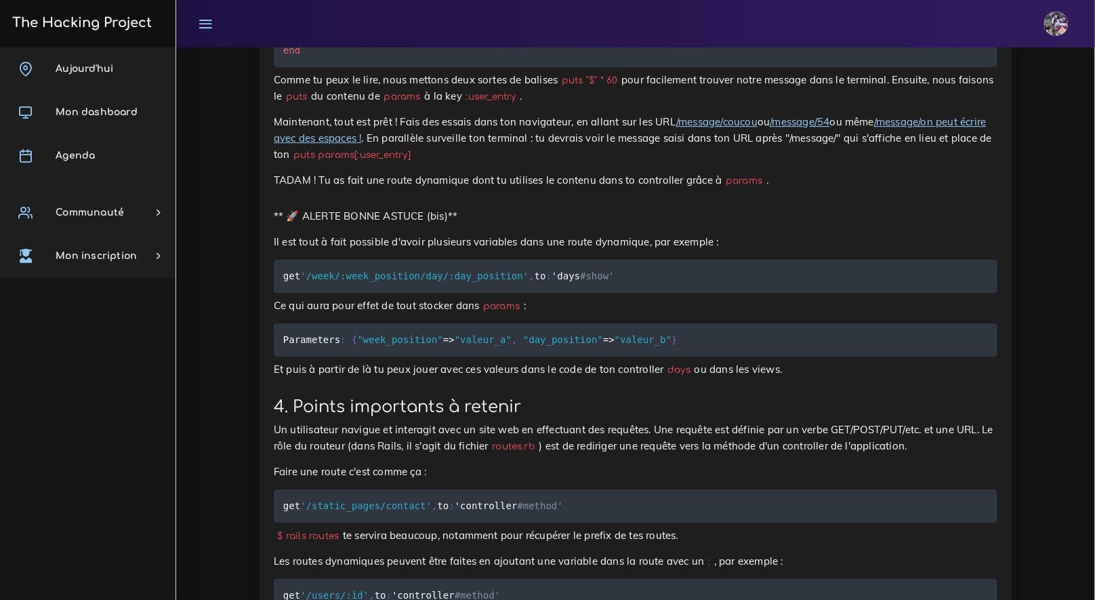
scroll to position [9528, 0]
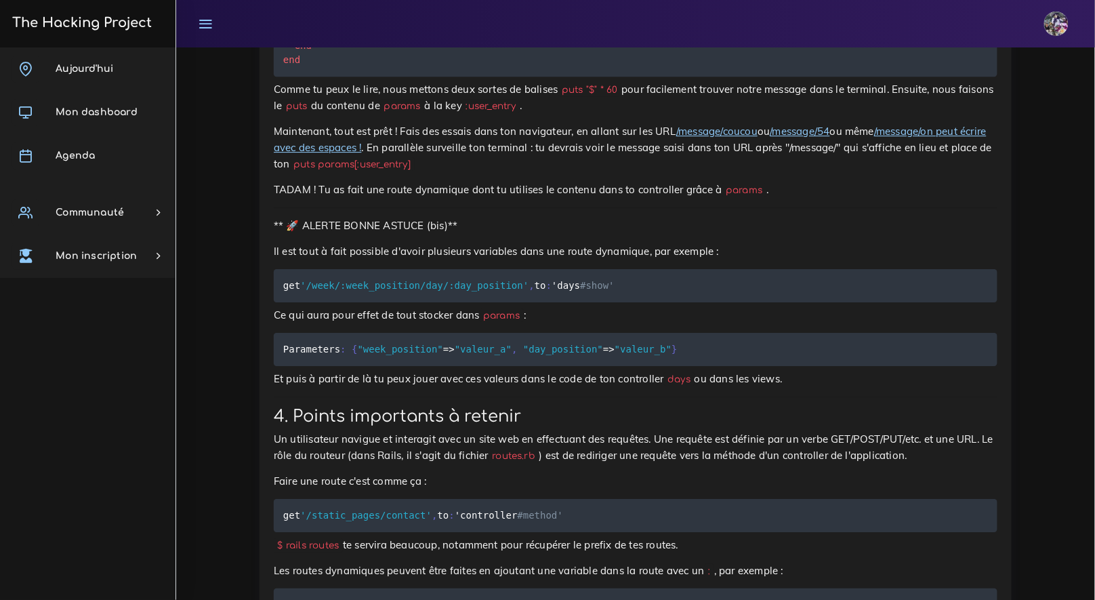
drag, startPoint x: 298, startPoint y: 184, endPoint x: 356, endPoint y: 225, distance: 70.5
click at [418, 77] on pre "class MessageController < ApplicationController def show puts "$" * 60 puts "Vo…" at bounding box center [636, 31] width 724 height 90
copy code "ef show puts "$" * 60 puts "Voici le message de l'URL :" puts params [ :user_en…"
click at [298, 8] on span "class" at bounding box center [297, 2] width 28 height 11
drag, startPoint x: 283, startPoint y: 165, endPoint x: 386, endPoint y: 241, distance: 128.0
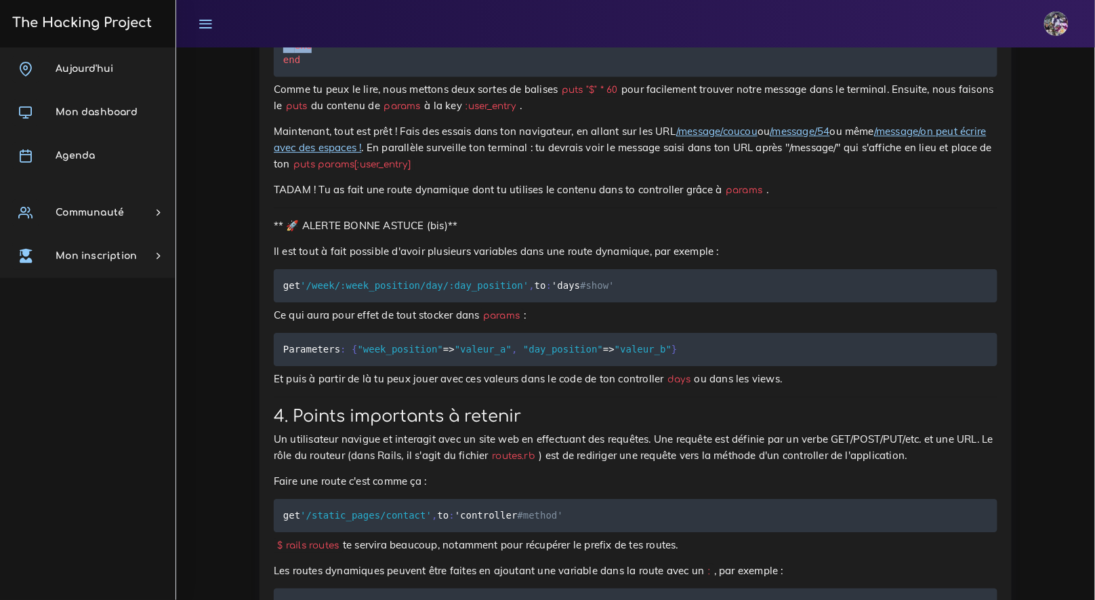
click at [391, 77] on pre "class MessageController < ApplicationController def show puts "$" * 60 puts "Vo…" at bounding box center [636, 31] width 724 height 90
drag, startPoint x: 381, startPoint y: 274, endPoint x: 231, endPoint y: 129, distance: 208.0
click at [293, 67] on code "class MessageController < ApplicationController def show puts "$" * 60 puts "Vo…" at bounding box center [528, 31] width 491 height 72
click at [279, 77] on pre "class MessageController < ApplicationController def show puts "$" * 60 puts "Vo…" at bounding box center [636, 31] width 724 height 90
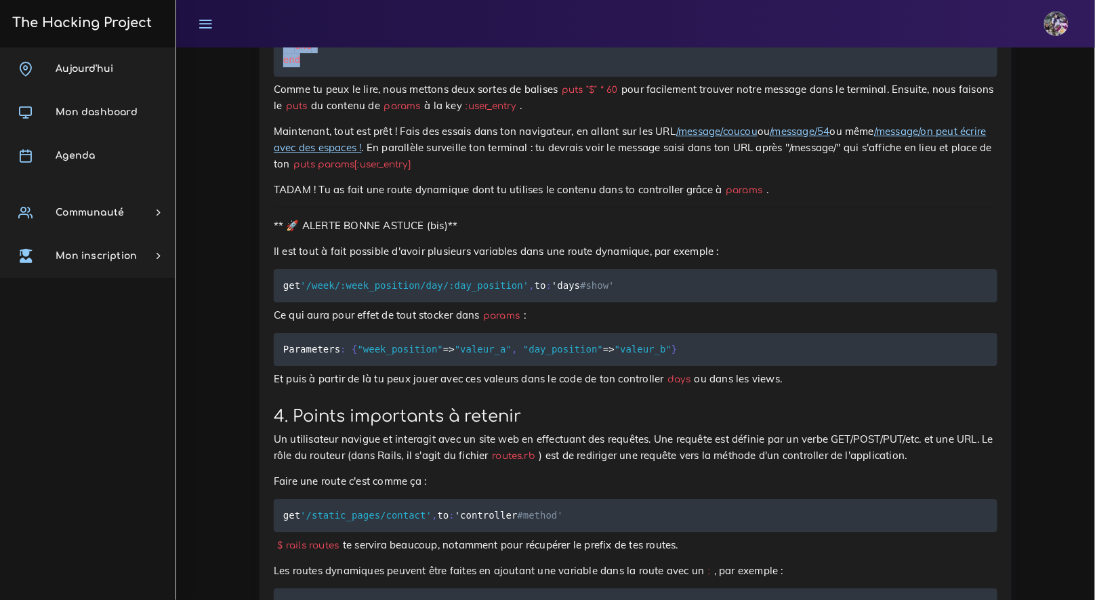
drag, startPoint x: 283, startPoint y: 159, endPoint x: 399, endPoint y: 273, distance: 162.5
click at [399, 77] on pre "class MessageController < ApplicationController def show puts "$" * 60 puts "Vo…" at bounding box center [636, 31] width 724 height 90
copy code "class MessageController < ApplicationController def show puts "$" * 60 puts "Vo…"
click at [443, 77] on pre "class MessageController < ApplicationController def show puts "$" * 60 puts "Vo…" at bounding box center [636, 31] width 724 height 90
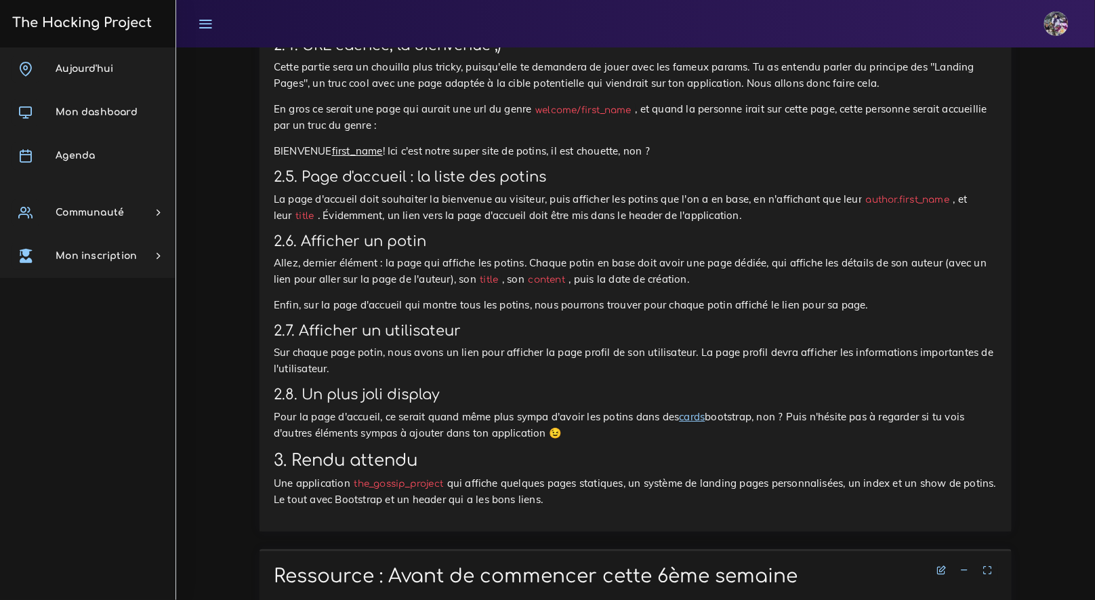
scroll to position [1474, 0]
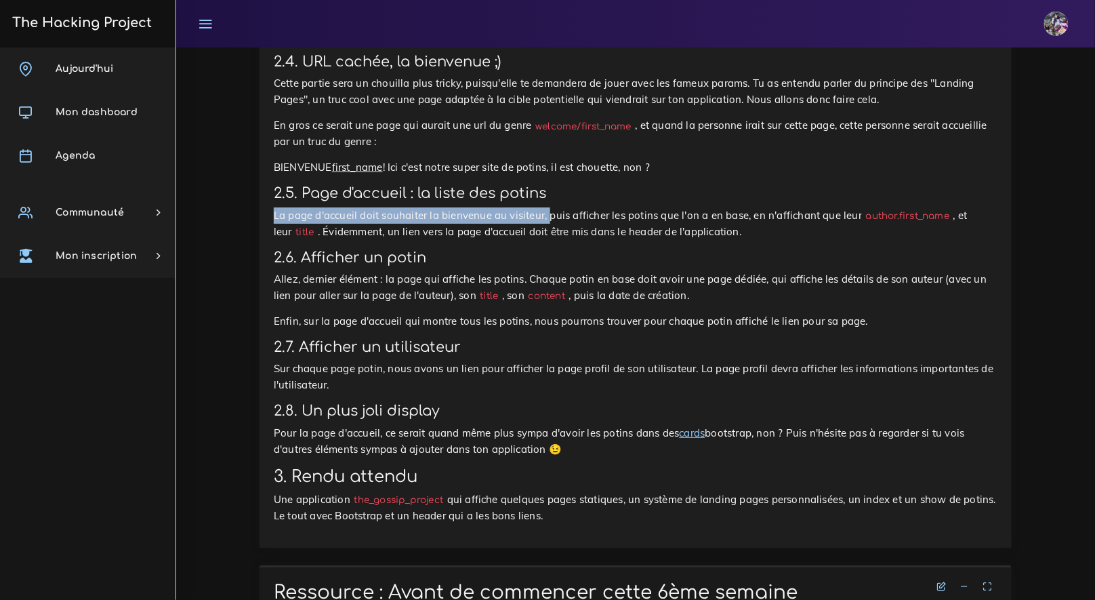
drag, startPoint x: 548, startPoint y: 216, endPoint x: 971, endPoint y: 201, distance: 423.9
click at [973, 197] on h3 "2.5. Page d'accueil : la liste des potins" at bounding box center [636, 193] width 724 height 17
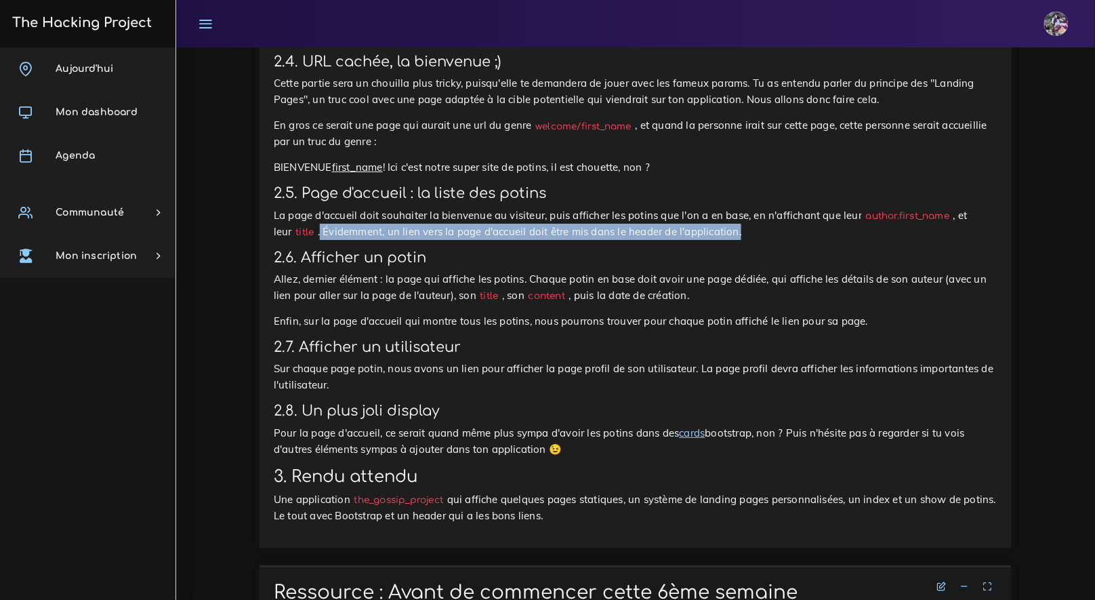
drag, startPoint x: 304, startPoint y: 234, endPoint x: 723, endPoint y: 255, distance: 419.4
click at [733, 240] on p "La page d'accueil doit souhaiter la bienvenue au visiteur, puis afficher les po…" at bounding box center [636, 223] width 724 height 33
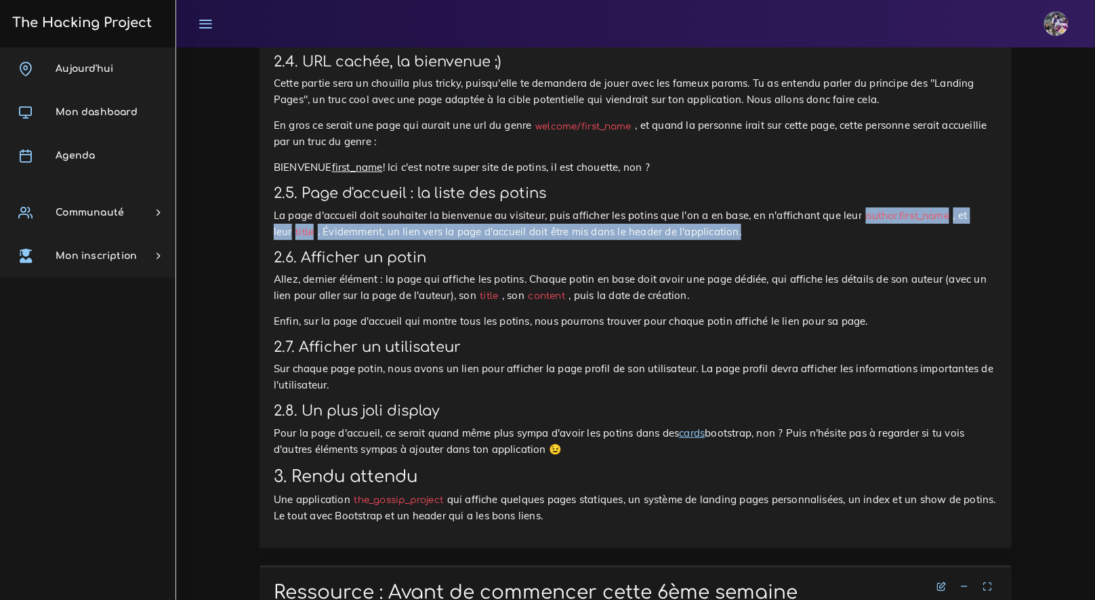
drag, startPoint x: 868, startPoint y: 220, endPoint x: 943, endPoint y: 228, distance: 75.7
click at [944, 227] on p "La page d'accueil doit souhaiter la bienvenue au visiteur, puis afficher les po…" at bounding box center [636, 223] width 724 height 33
click at [941, 232] on p "La page d'accueil doit souhaiter la bienvenue au visiteur, puis afficher les po…" at bounding box center [636, 223] width 724 height 33
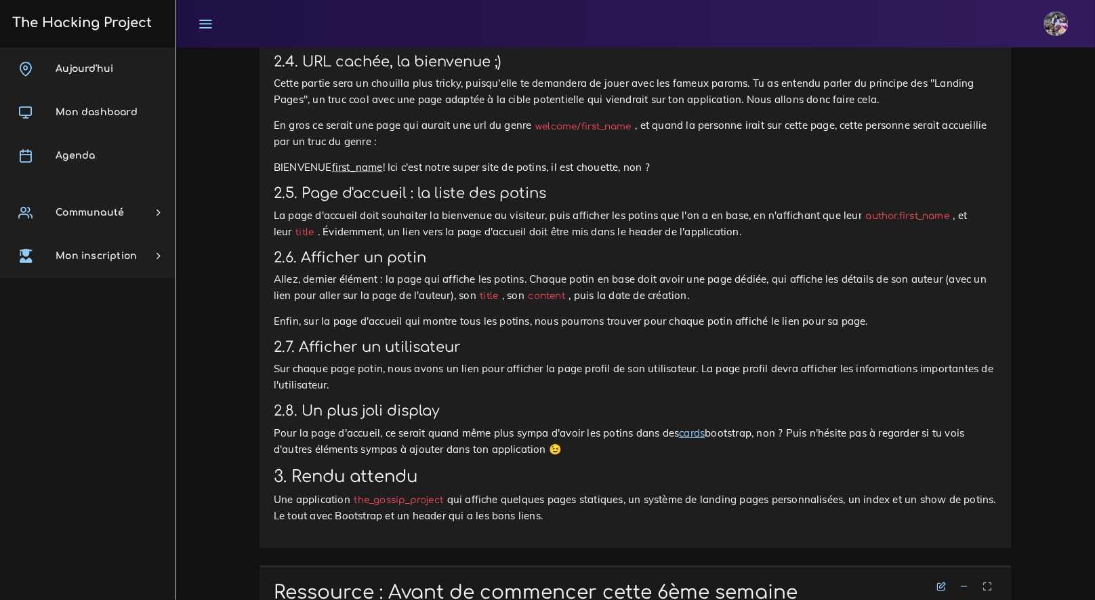
click at [943, 215] on code "author.first_name" at bounding box center [908, 216] width 92 height 14
drag, startPoint x: 949, startPoint y: 217, endPoint x: 864, endPoint y: 216, distance: 85.4
click at [864, 216] on code "author.first_name" at bounding box center [908, 216] width 92 height 14
click at [872, 222] on code "author.first_name" at bounding box center [908, 216] width 92 height 14
drag, startPoint x: 912, startPoint y: 220, endPoint x: 951, endPoint y: 221, distance: 39.3
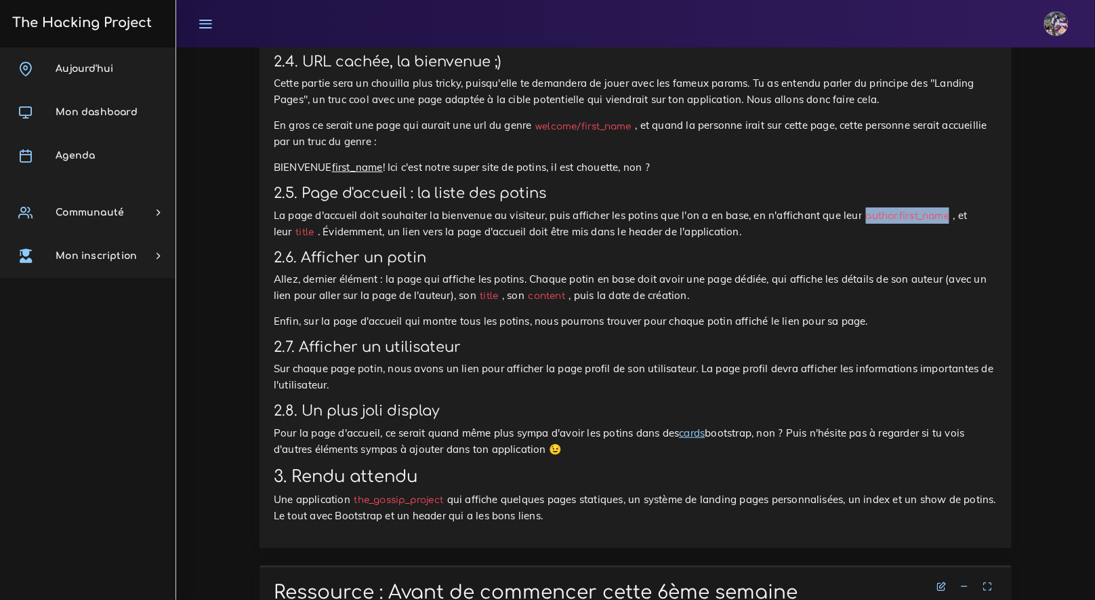
click at [951, 221] on code "author.first_name" at bounding box center [908, 216] width 92 height 14
click at [292, 236] on code "title" at bounding box center [305, 232] width 26 height 14
drag, startPoint x: 296, startPoint y: 237, endPoint x: 280, endPoint y: 235, distance: 15.7
click at [292, 235] on code "title" at bounding box center [305, 232] width 26 height 14
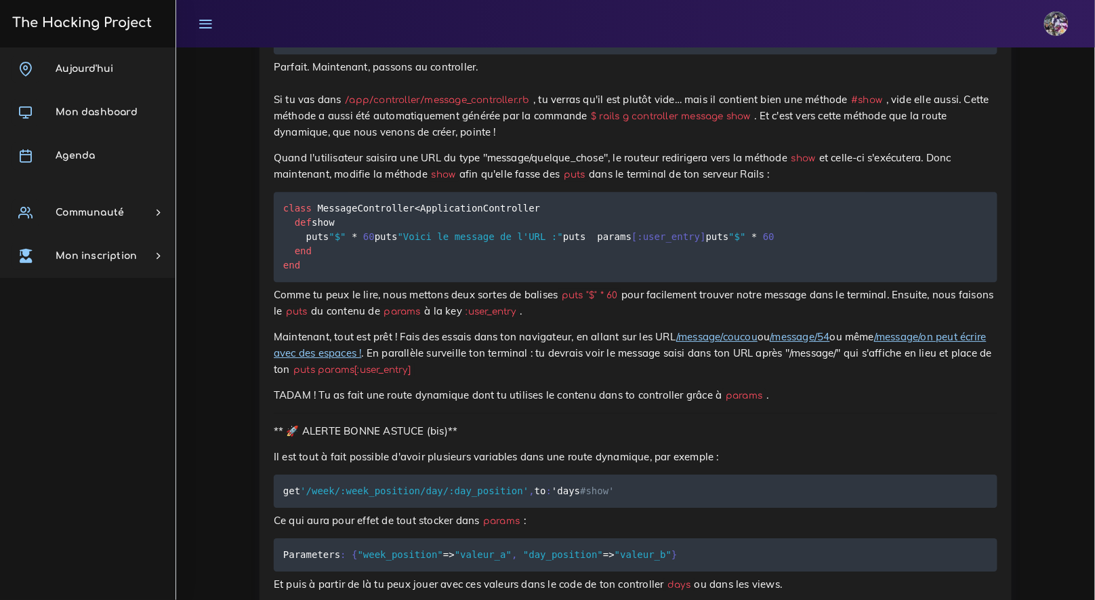
scroll to position [9326, 0]
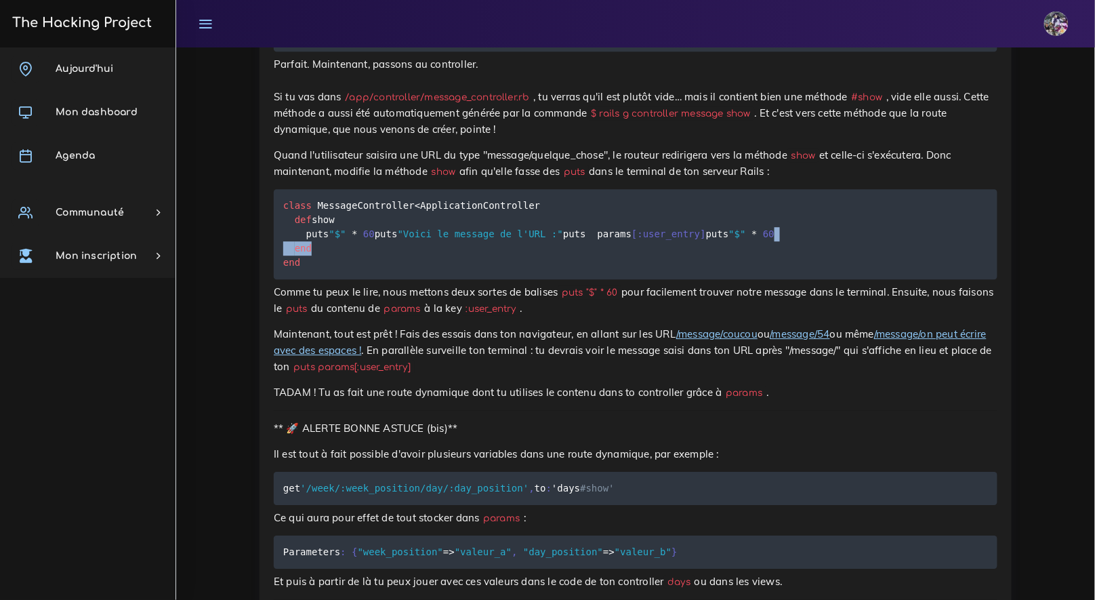
drag, startPoint x: 485, startPoint y: 449, endPoint x: 406, endPoint y: 439, distance: 79.3
click at [463, 279] on pre "class MessageController < ApplicationController def show puts "$" * 60 puts "Vo…" at bounding box center [636, 234] width 724 height 90
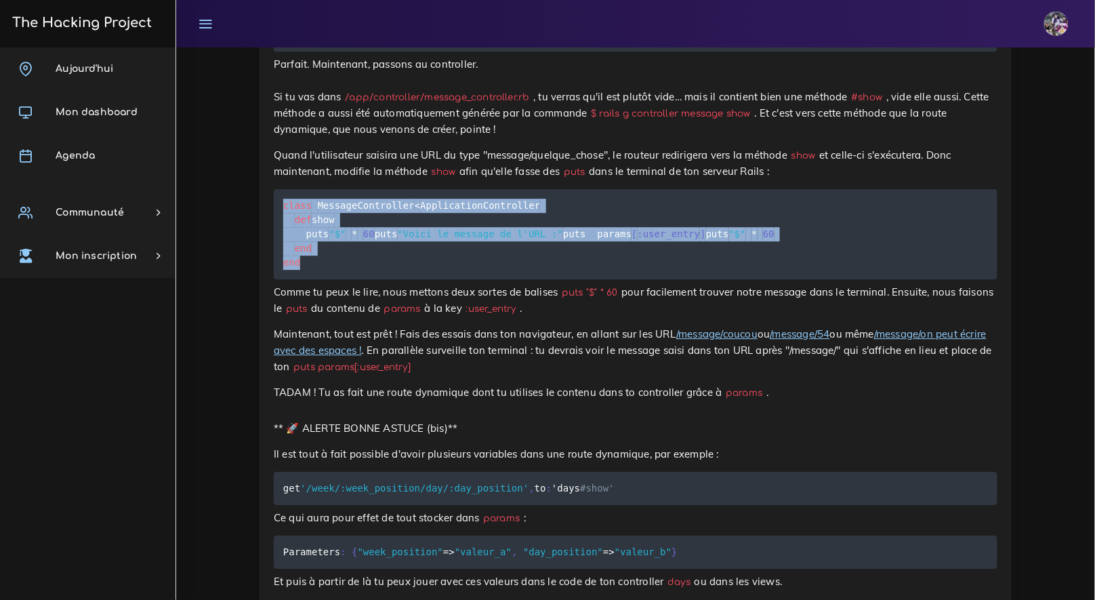
drag, startPoint x: 278, startPoint y: 367, endPoint x: 340, endPoint y: 434, distance: 91.6
click at [376, 279] on pre "class MessageController < ApplicationController def show puts "$" * 60 puts "Vo…" at bounding box center [636, 234] width 724 height 90
copy code "class MessageController < ApplicationController def show puts "$" * 60 puts "Vo…"
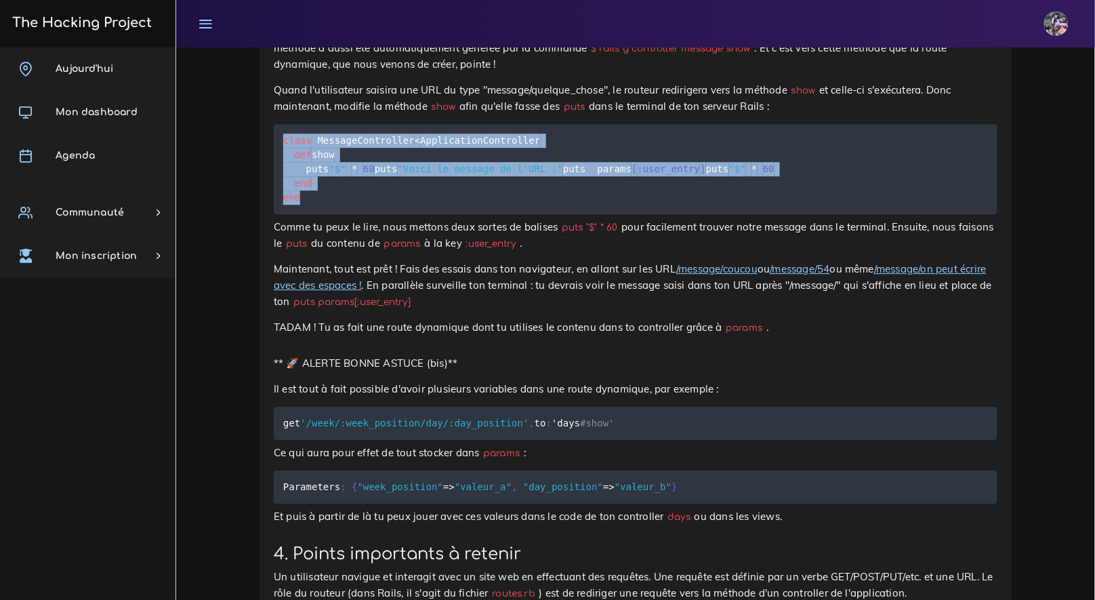
scroll to position [9467, 0]
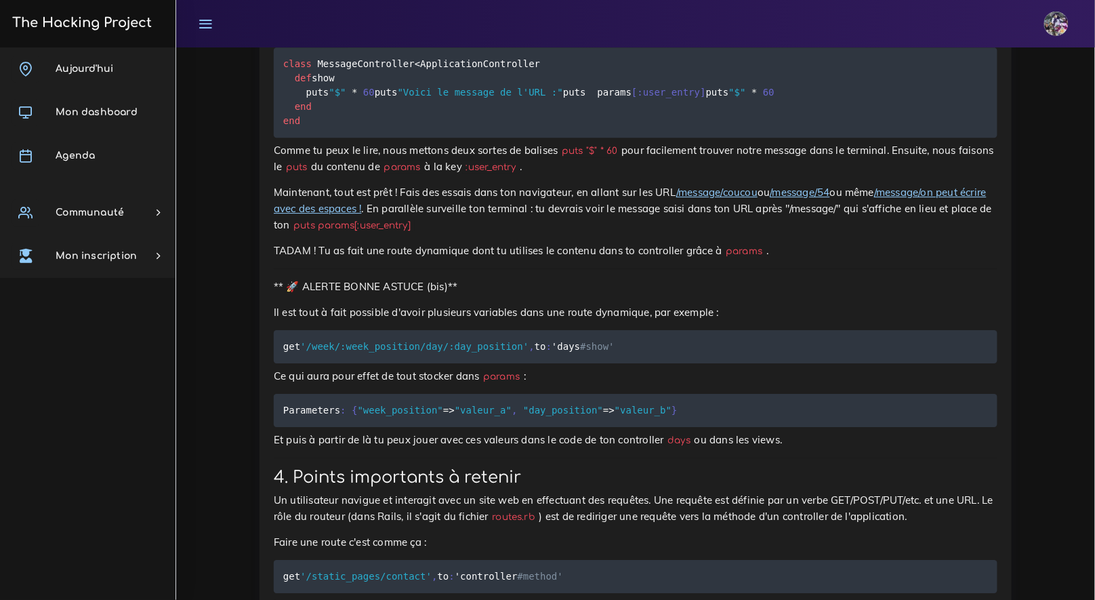
click at [561, 259] on p "TADAM ! Tu as fait une route dynamique dont tu utilises le contenu dans to cont…" at bounding box center [636, 251] width 724 height 16
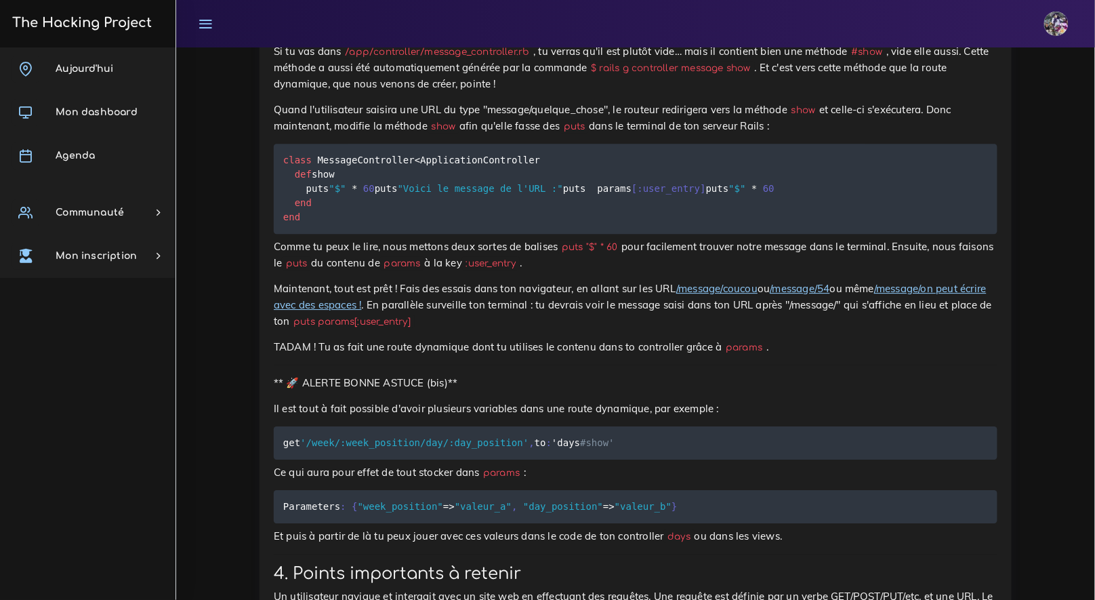
scroll to position [9452, 0]
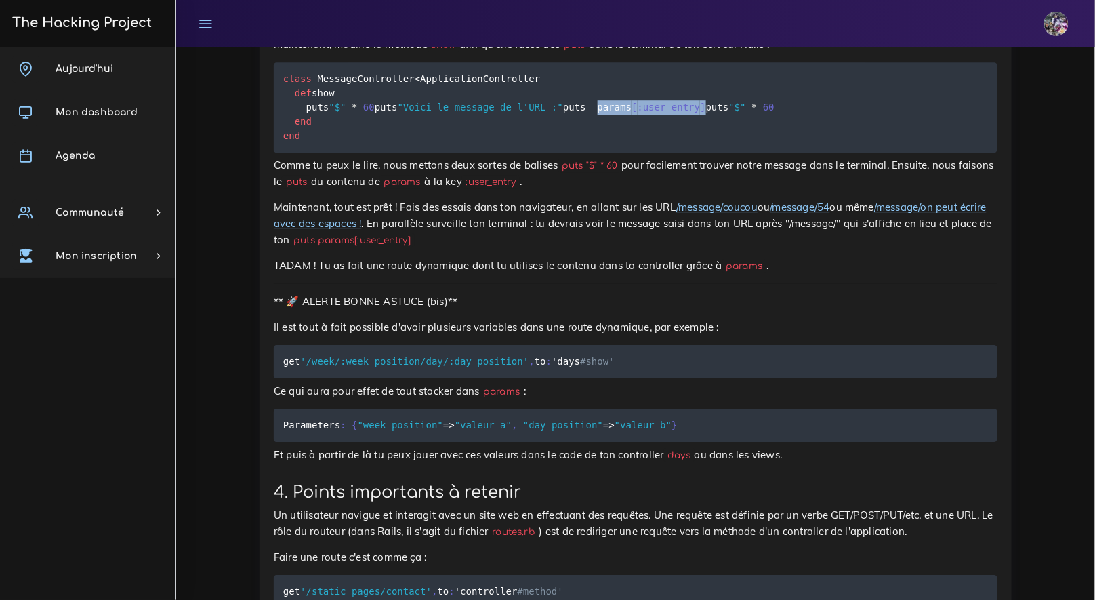
drag, startPoint x: 445, startPoint y: 304, endPoint x: 311, endPoint y: 304, distance: 134.2
click at [310, 143] on code "class MessageController < ApplicationController def show puts "$" * 60 puts "Vo…" at bounding box center [528, 107] width 491 height 72
click at [471, 153] on pre "class MessageController < ApplicationController def show puts "$" * 60 puts "Vo…" at bounding box center [636, 107] width 724 height 90
drag, startPoint x: 437, startPoint y: 303, endPoint x: 342, endPoint y: 299, distance: 95.0
click at [342, 153] on pre "class MessageController < ApplicationController def show puts "$" * 60 puts "Vo…" at bounding box center [636, 107] width 724 height 90
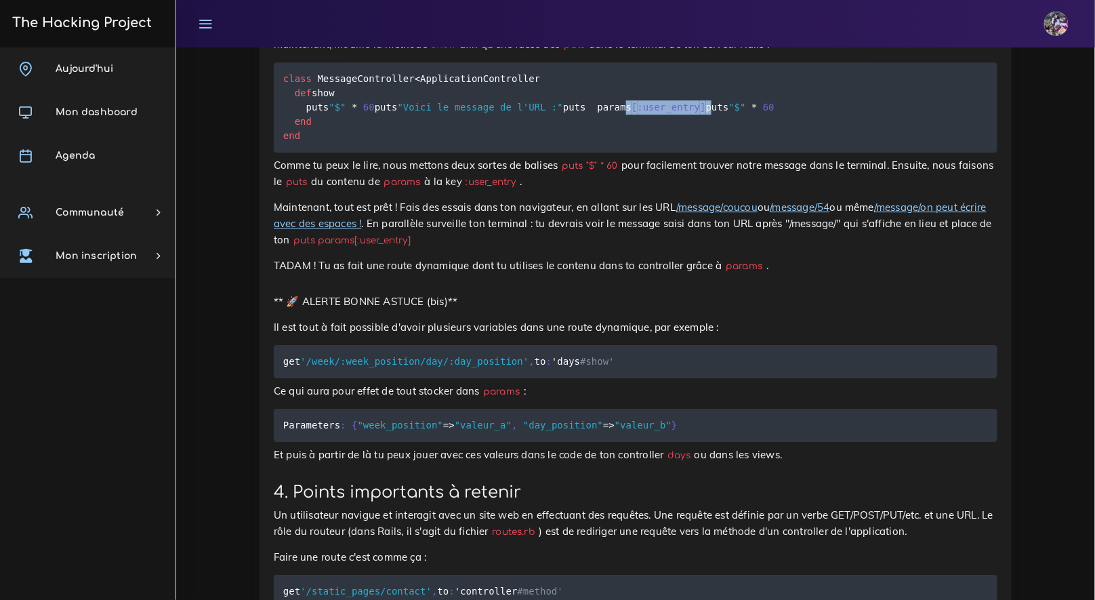
copy code "params [ :user_entry ]"
click at [686, 153] on pre "class MessageController < ApplicationController def show puts "$" * 60 puts "Vo…" at bounding box center [636, 107] width 724 height 90
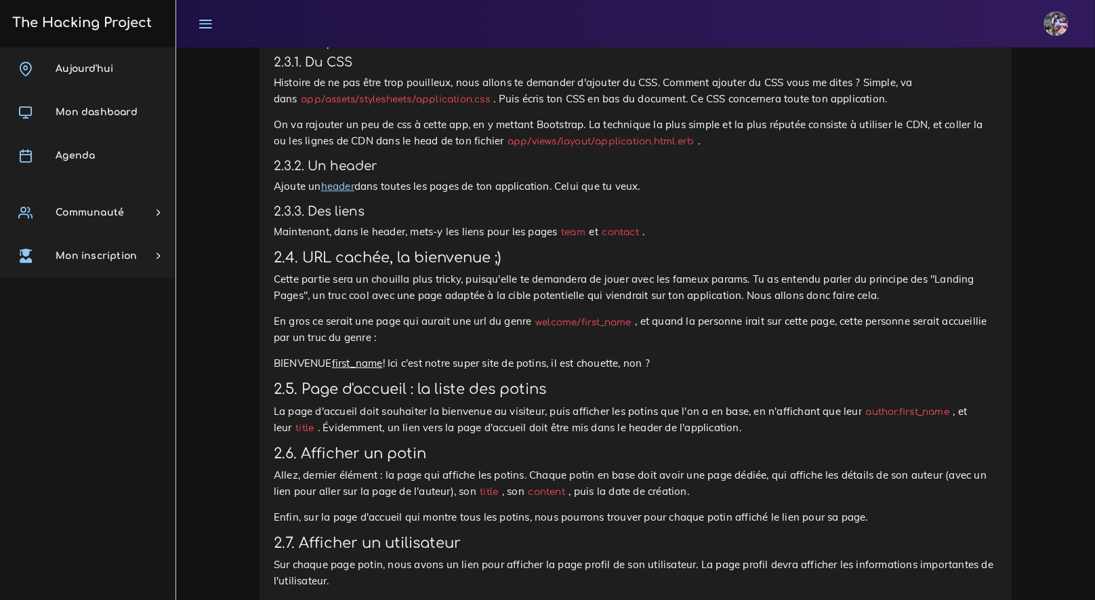
scroll to position [1276, 0]
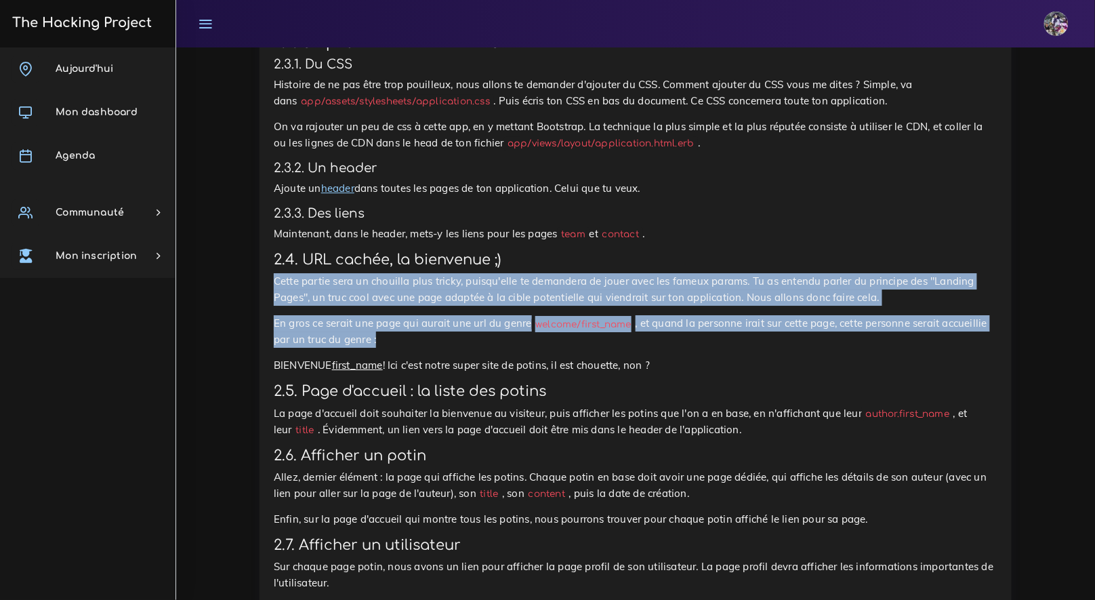
drag, startPoint x: 275, startPoint y: 286, endPoint x: 550, endPoint y: 340, distance: 280.4
click at [550, 340] on div "The Gossip Project, les premières views Nous allons te demander de faire une ap…" at bounding box center [636, 6] width 724 height 1431
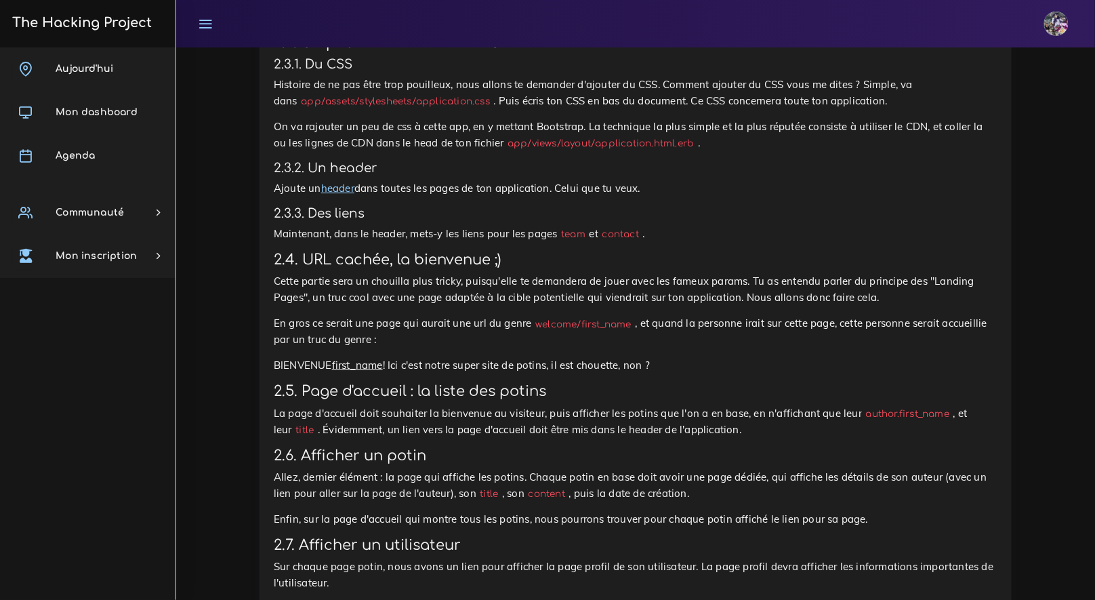
click at [451, 340] on p "En gros ce serait une page qui aurait une url du genre welcome/first_name , et …" at bounding box center [636, 331] width 724 height 33
click at [319, 268] on h3 "2.4. URL cachée, la bienvenue ;)" at bounding box center [636, 259] width 724 height 17
click at [682, 363] on p "BIENVENUE first_name ! Ici c'est notre super site de potins, il est chouette, n…" at bounding box center [636, 365] width 724 height 16
click at [682, 364] on p "BIENVENUE first_name ! Ici c'est notre super site de potins, il est chouette, n…" at bounding box center [636, 365] width 724 height 16
click at [663, 380] on div "The Gossip Project, les premières views Nous allons te demander de faire une ap…" at bounding box center [636, 6] width 724 height 1431
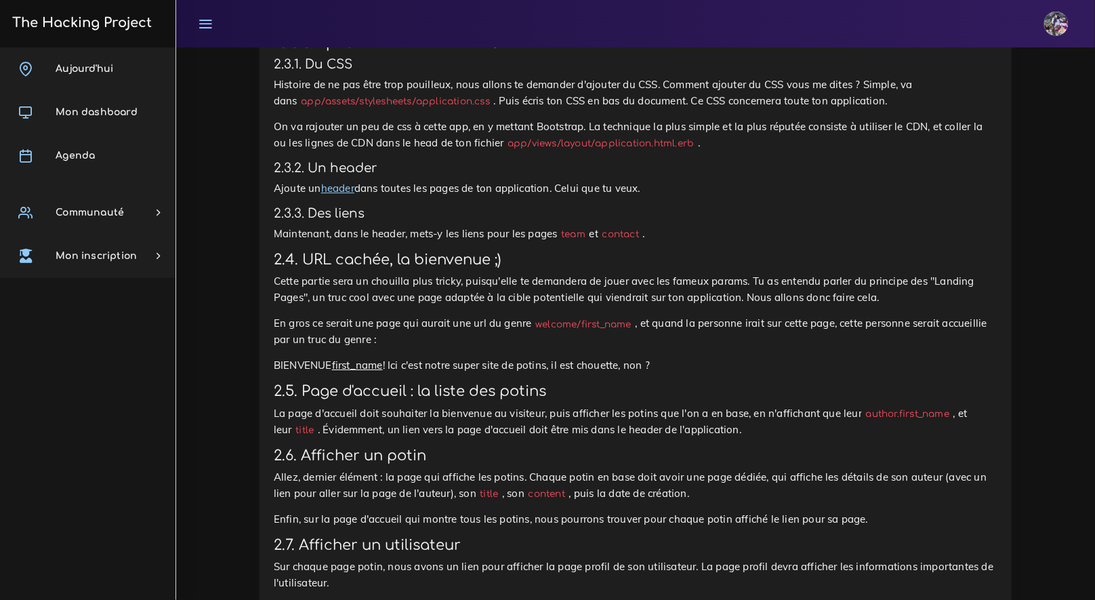
click at [662, 373] on p "BIENVENUE first_name ! Ici c'est notre super site de potins, il est chouette, n…" at bounding box center [636, 365] width 724 height 16
click at [661, 373] on p "BIENVENUE first_name ! Ici c'est notre super site de potins, il est chouette, n…" at bounding box center [636, 365] width 724 height 16
drag, startPoint x: 659, startPoint y: 373, endPoint x: 440, endPoint y: 344, distance: 221.0
click at [352, 367] on p "BIENVENUE first_name ! Ici c'est notre super site de potins, il est chouette, n…" at bounding box center [636, 365] width 724 height 16
click at [519, 350] on div "The Gossip Project, les premières views Nous allons te demander de faire une ap…" at bounding box center [636, 6] width 724 height 1431
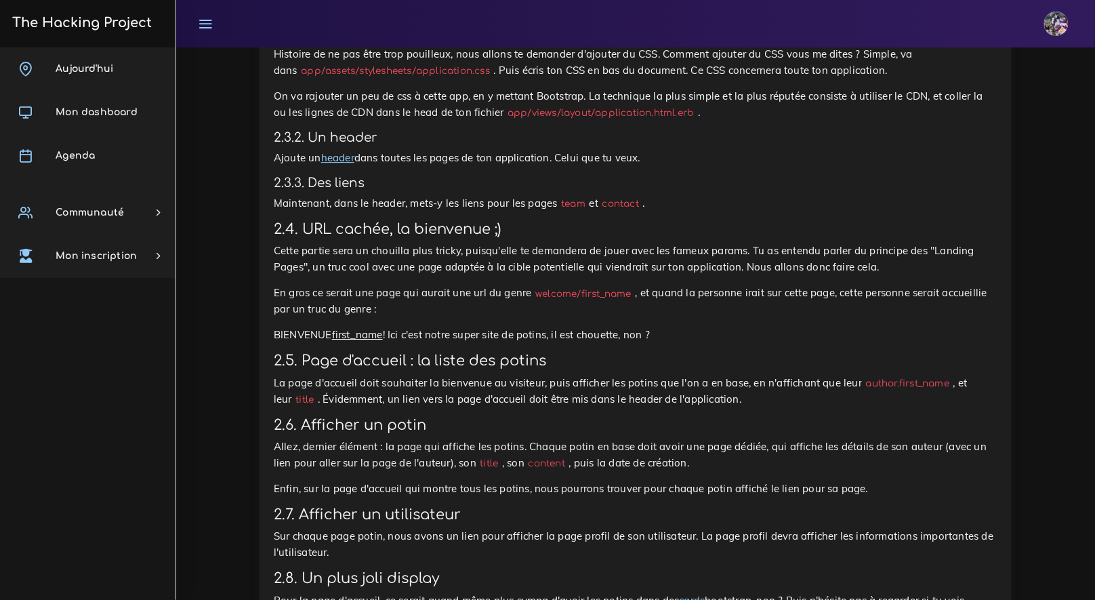
scroll to position [1308, 0]
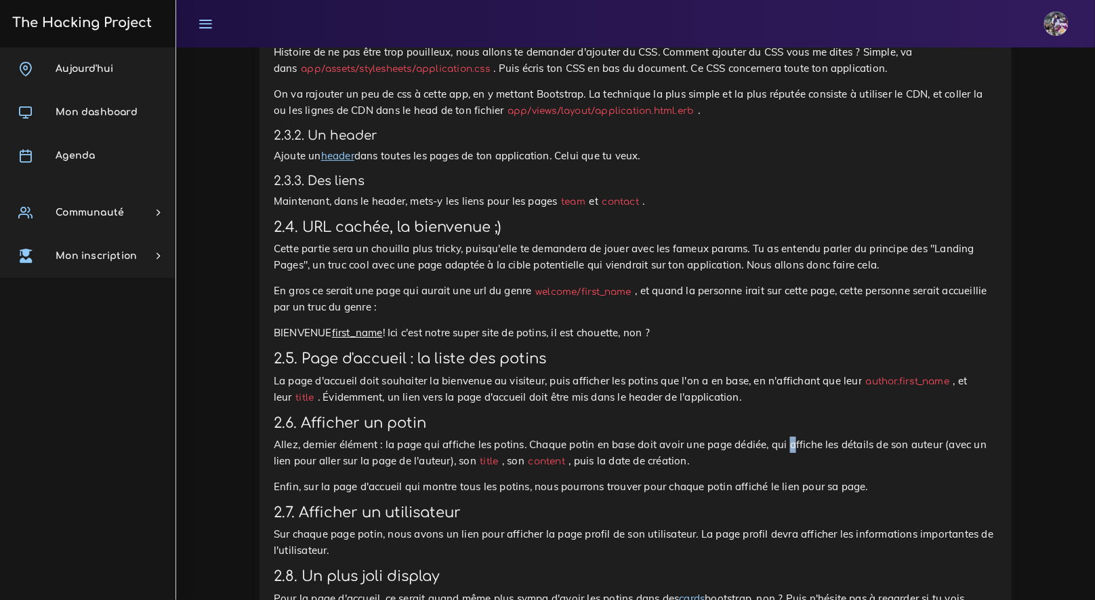
click at [789, 452] on p "Allez, dernier élément : la page qui affiche les potins. Chaque potin en base d…" at bounding box center [636, 453] width 724 height 33
drag, startPoint x: 777, startPoint y: 447, endPoint x: 889, endPoint y: 451, distance: 111.2
click at [887, 451] on p "Allez, dernier élément : la page qui affiche les potins. Chaque potin en base d…" at bounding box center [636, 453] width 724 height 33
click at [908, 451] on p "Allez, dernier élément : la page qui affiche les potins. Chaque potin en base d…" at bounding box center [636, 453] width 724 height 33
drag, startPoint x: 939, startPoint y: 445, endPoint x: 723, endPoint y: 473, distance: 218.1
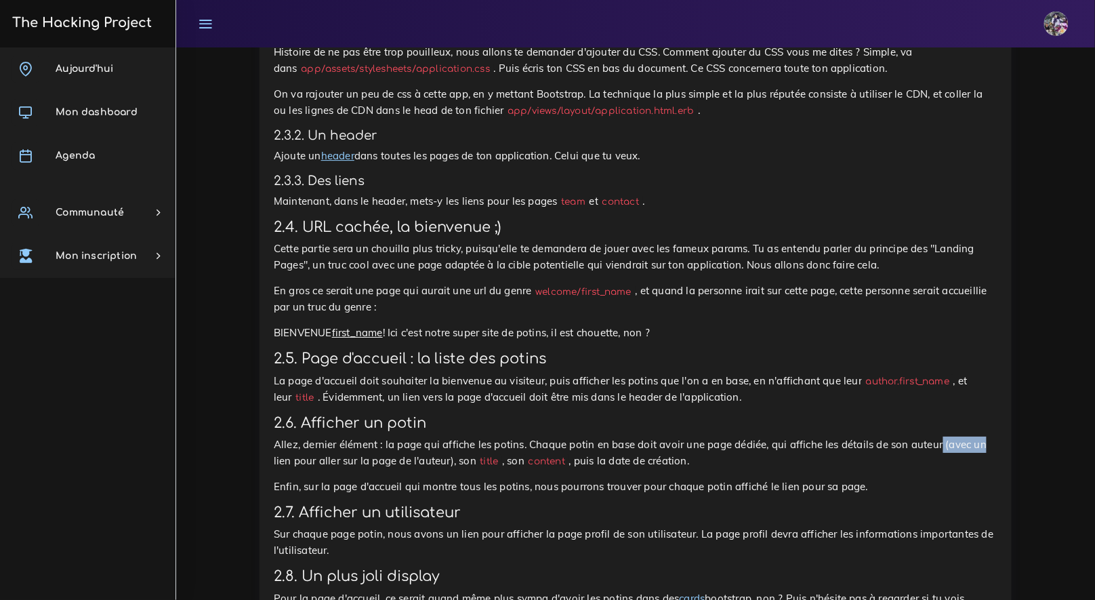
drag, startPoint x: 451, startPoint y: 465, endPoint x: 287, endPoint y: 464, distance: 164.0
click at [287, 464] on p "Allez, dernier élément : la page qui affiche les potins. Chaque potin en base d…" at bounding box center [636, 453] width 724 height 33
click at [738, 465] on p "Allez, dernier élément : la page qui affiche les potins. Chaque potin en base d…" at bounding box center [636, 453] width 724 height 33
drag, startPoint x: 457, startPoint y: 464, endPoint x: 498, endPoint y: 465, distance: 40.7
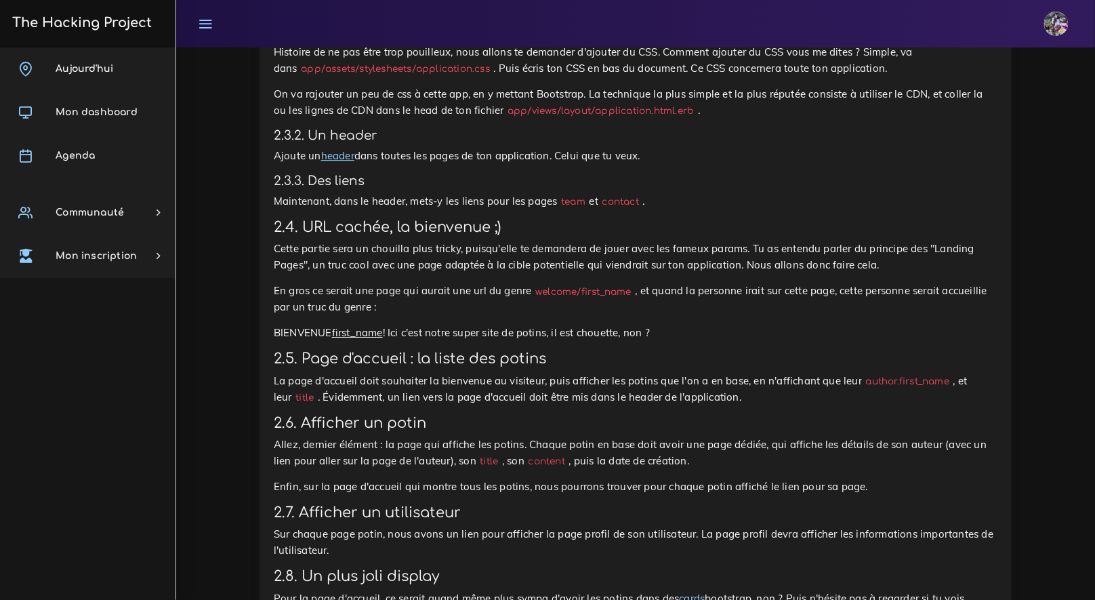
click at [498, 465] on p "Allez, dernier élément : la page qui affiche les potins. Chaque potin en base d…" at bounding box center [636, 453] width 724 height 33
drag, startPoint x: 461, startPoint y: 461, endPoint x: 598, endPoint y: 463, distance: 136.9
click at [578, 464] on p "Allez, dernier élément : la page qui affiche les potins. Chaque potin en base d…" at bounding box center [636, 453] width 724 height 33
click at [618, 460] on p "Allez, dernier élément : la page qui affiche les potins. Chaque potin en base d…" at bounding box center [636, 453] width 724 height 33
click at [68, 147] on link "Agenda" at bounding box center [88, 155] width 176 height 43
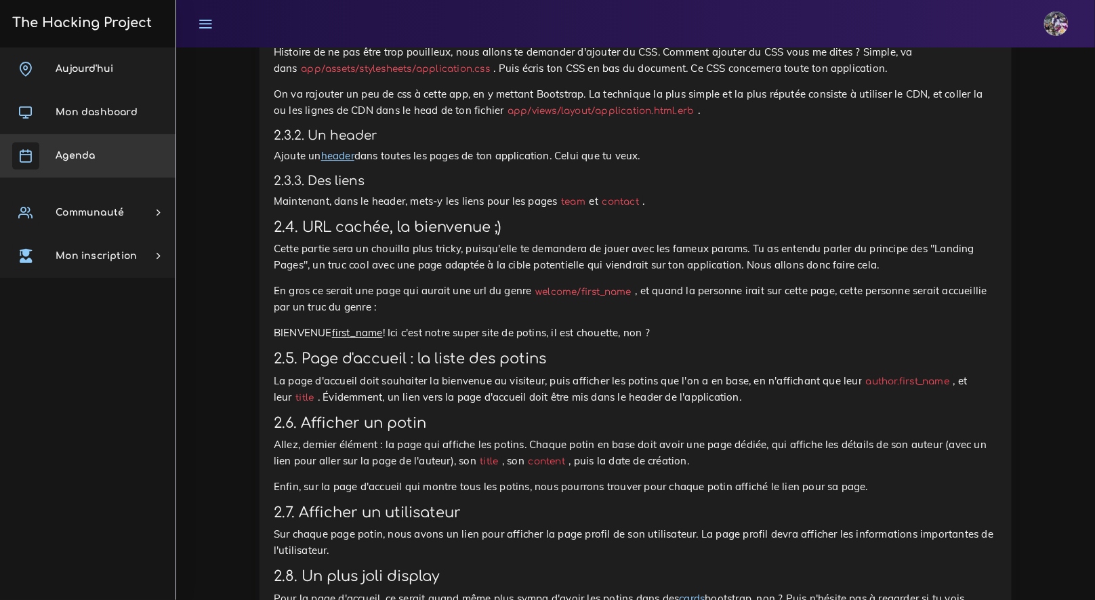
click at [68, 147] on link "Agenda" at bounding box center [88, 155] width 176 height 43
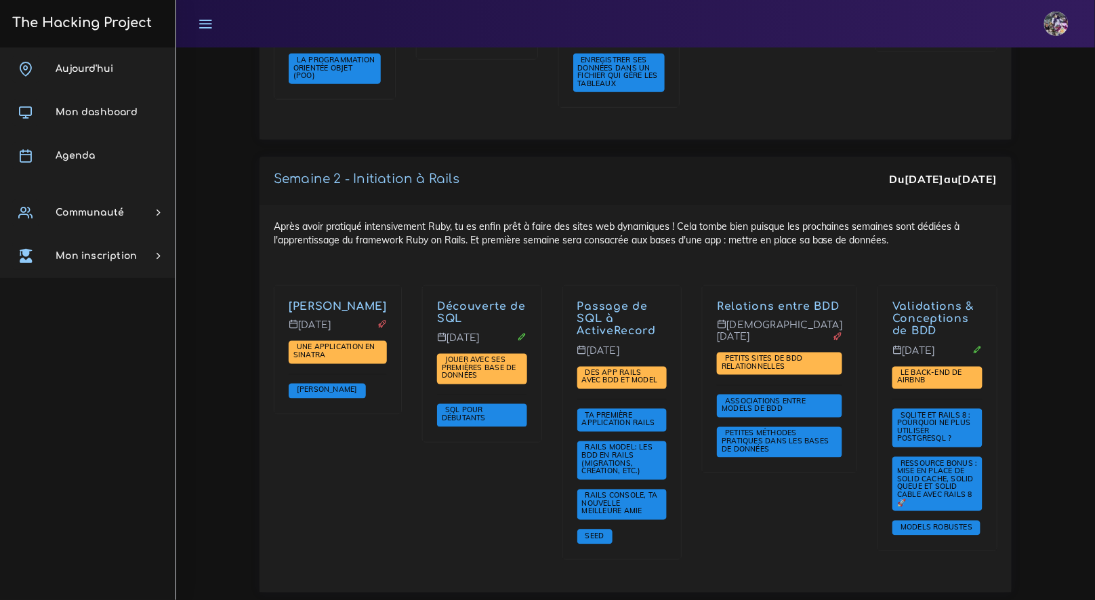
scroll to position [2227, 0]
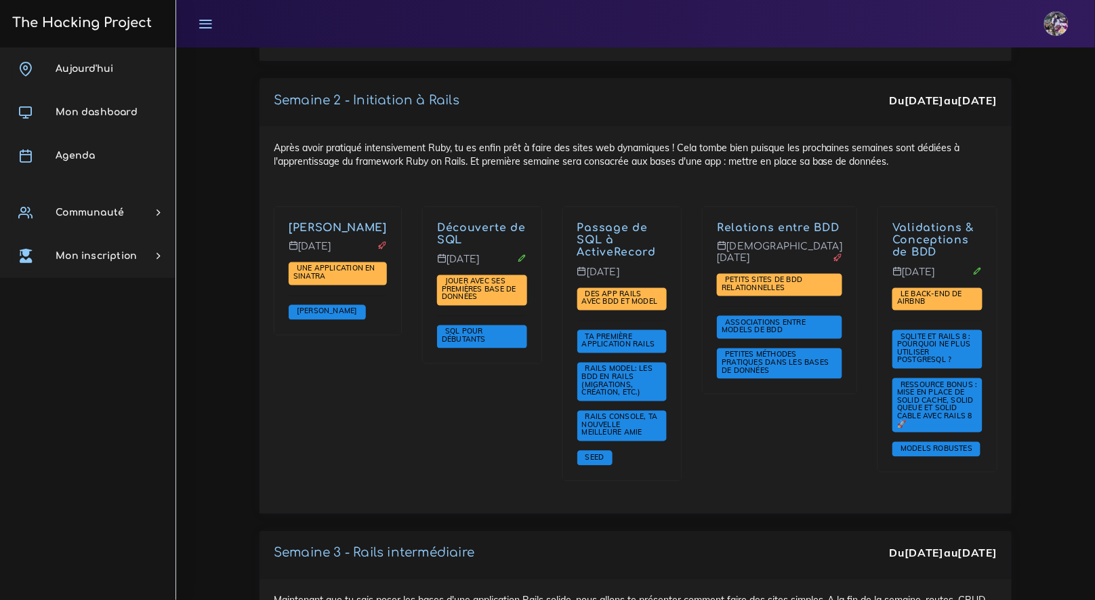
click at [392, 286] on div "Franck Sinatra Lundi 29 sept. Une application en Sinatra Sinatra" at bounding box center [338, 270] width 127 height 127
click at [361, 264] on span "Une application en Sinatra" at bounding box center [334, 273] width 82 height 18
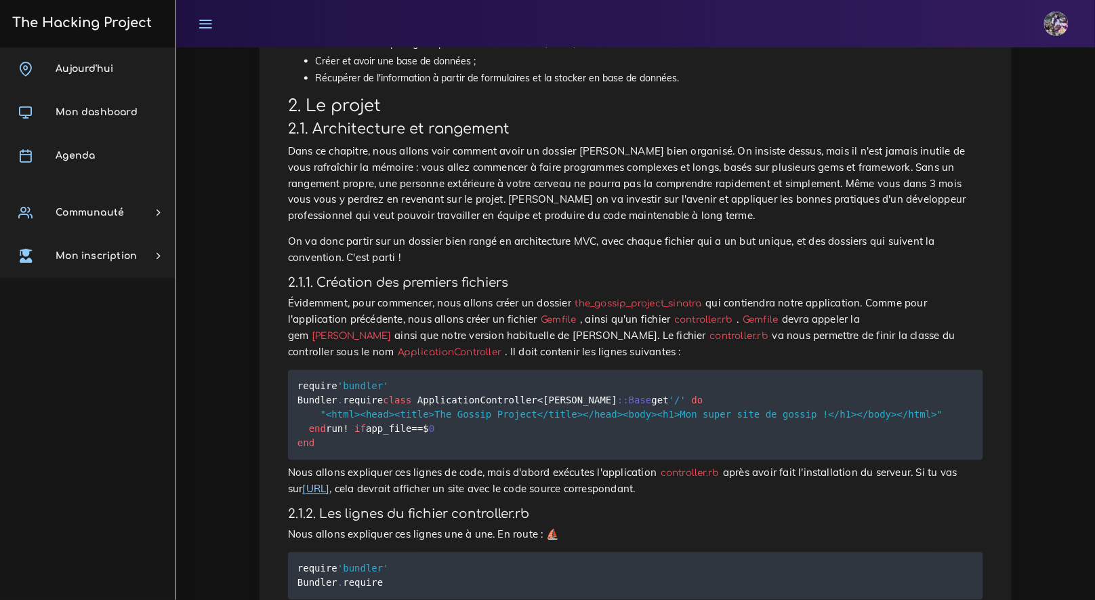
scroll to position [688, 0]
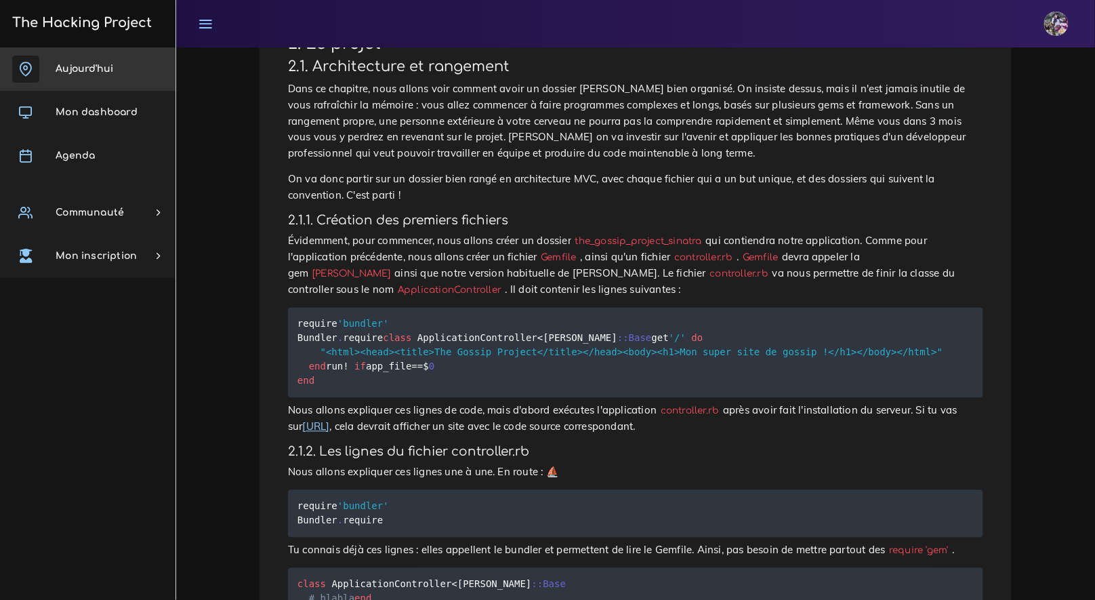
click at [94, 68] on span "Aujourd'hui" at bounding box center [85, 69] width 58 height 10
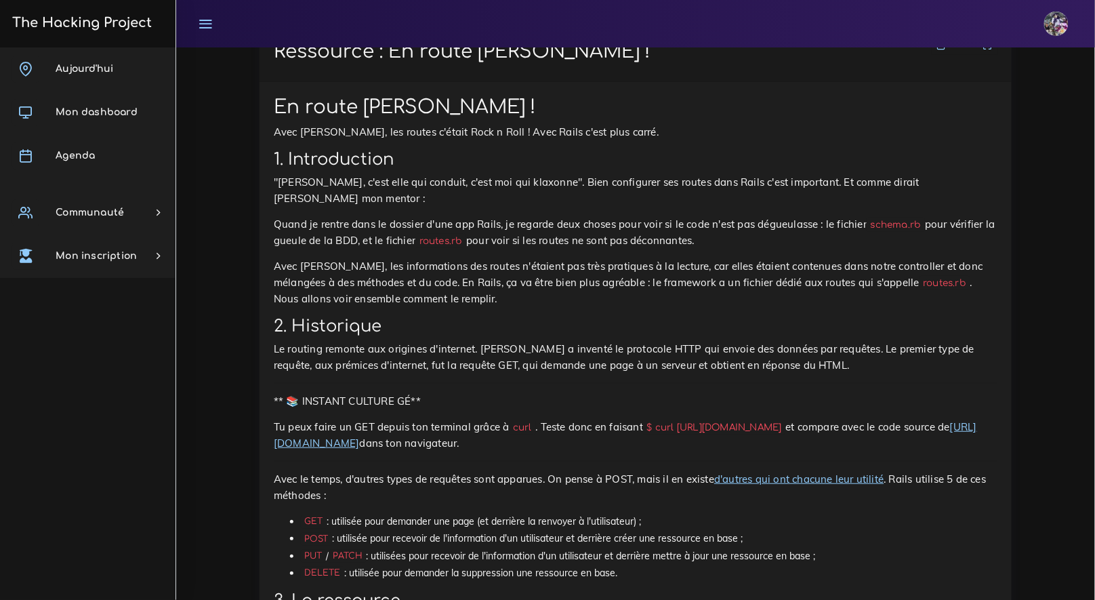
scroll to position [4945, 0]
